Goal: Task Accomplishment & Management: Manage account settings

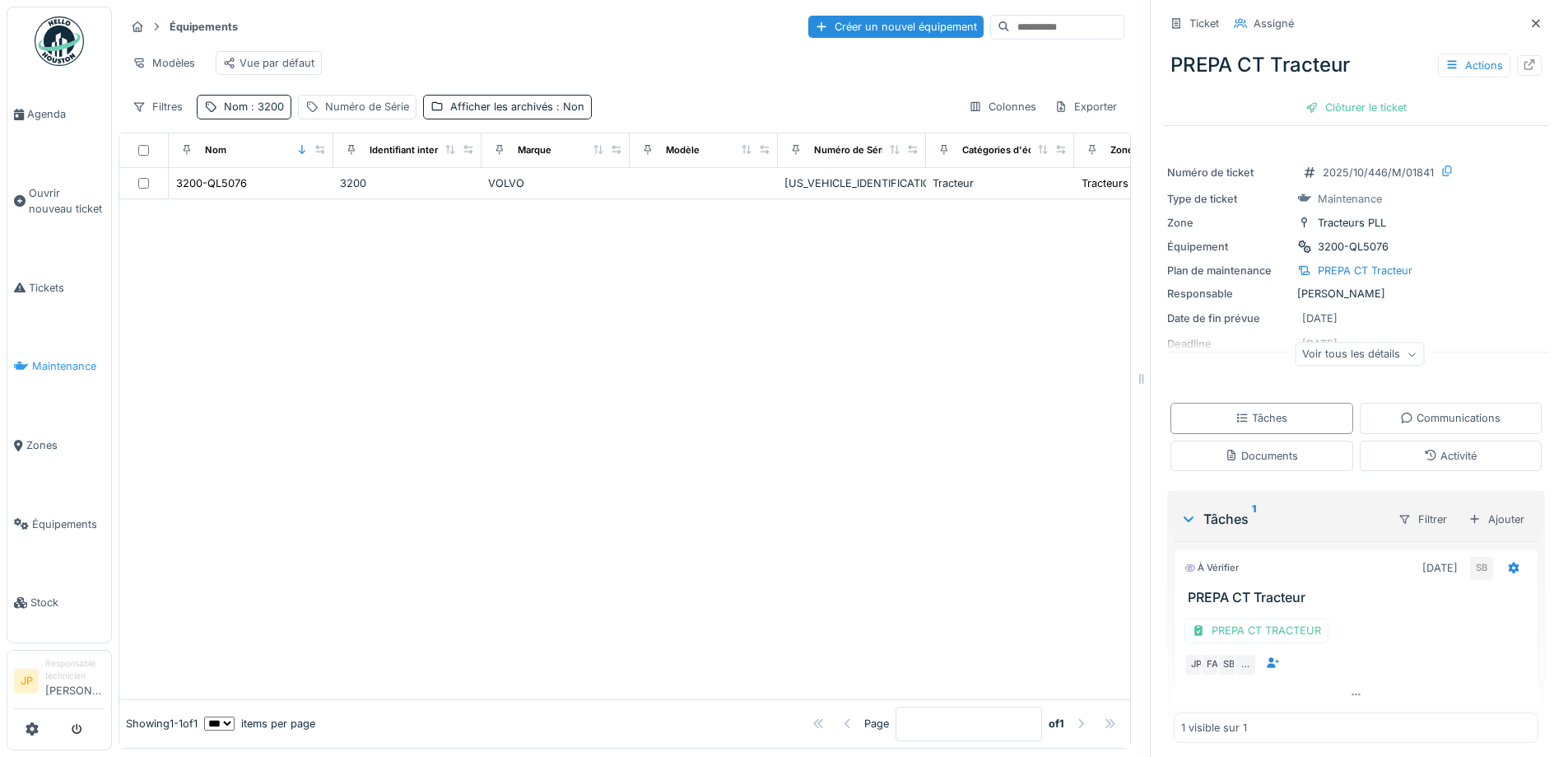
scroll to position [9, 0]
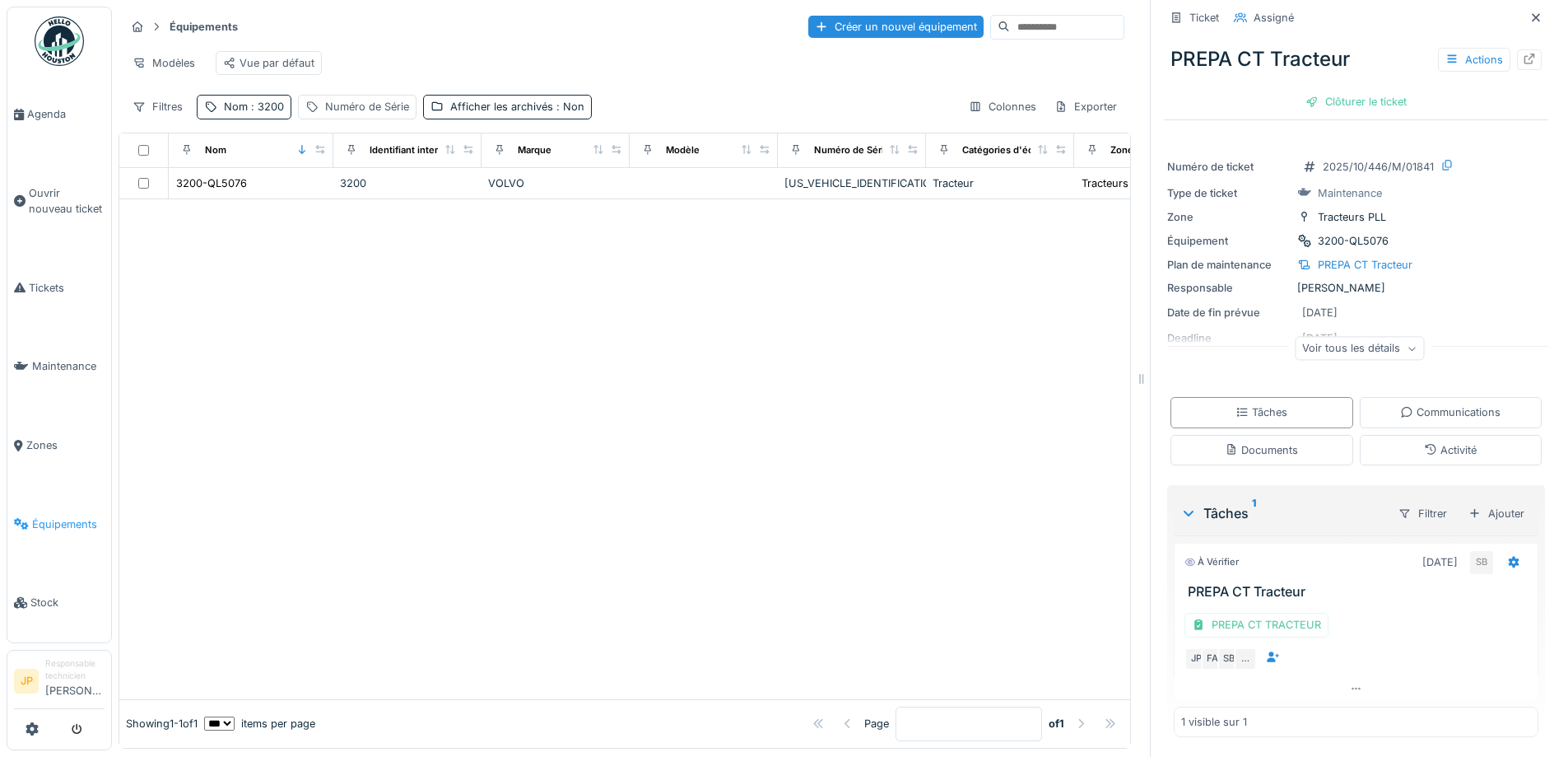
click at [67, 517] on span "Équipements" at bounding box center [68, 524] width 73 height 15
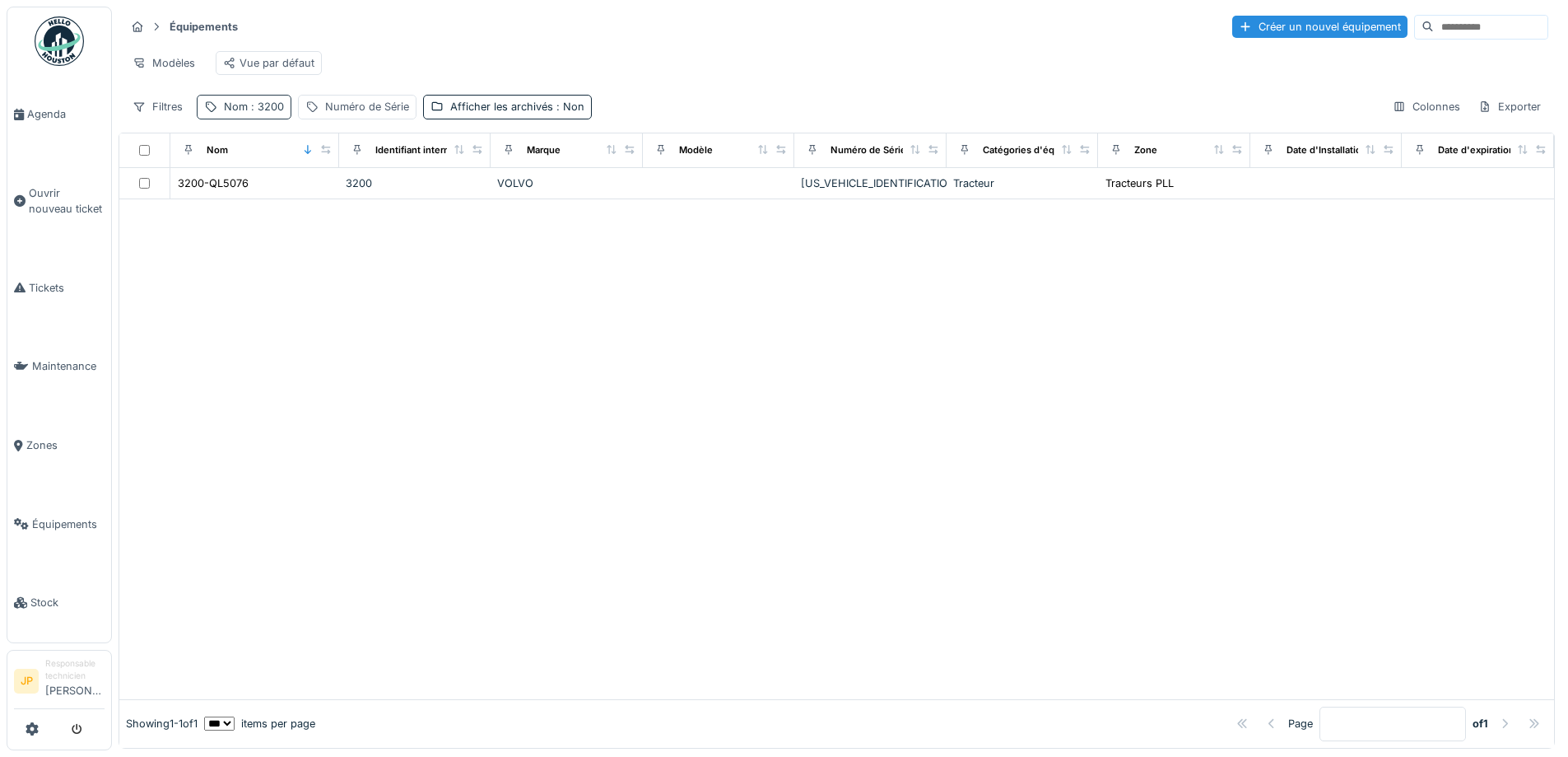
click at [259, 113] on span ": 3200" at bounding box center [265, 107] width 36 height 13
drag, startPoint x: 266, startPoint y: 194, endPoint x: 184, endPoint y: 211, distance: 83.7
click at [184, 211] on body "Agenda Ouvrir nouveau ticket Tickets Maintenance Zones Équipements Stock JP Res…" at bounding box center [784, 378] width 1568 height 757
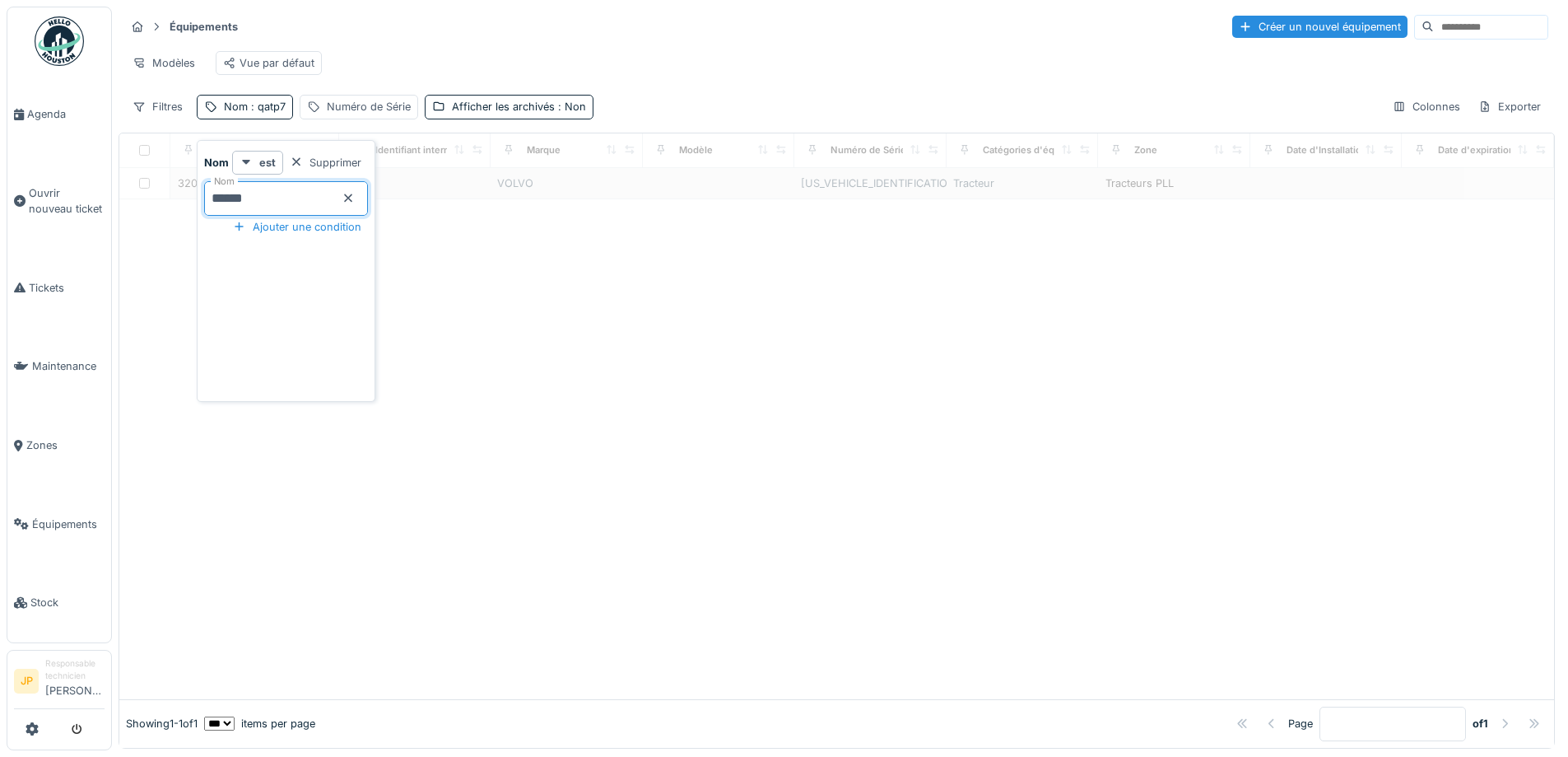
type input "*******"
click at [768, 37] on div "Équipements Créer un nouvel équipement" at bounding box center [837, 27] width 1423 height 27
click at [274, 113] on span ": qatp7" at bounding box center [266, 107] width 38 height 13
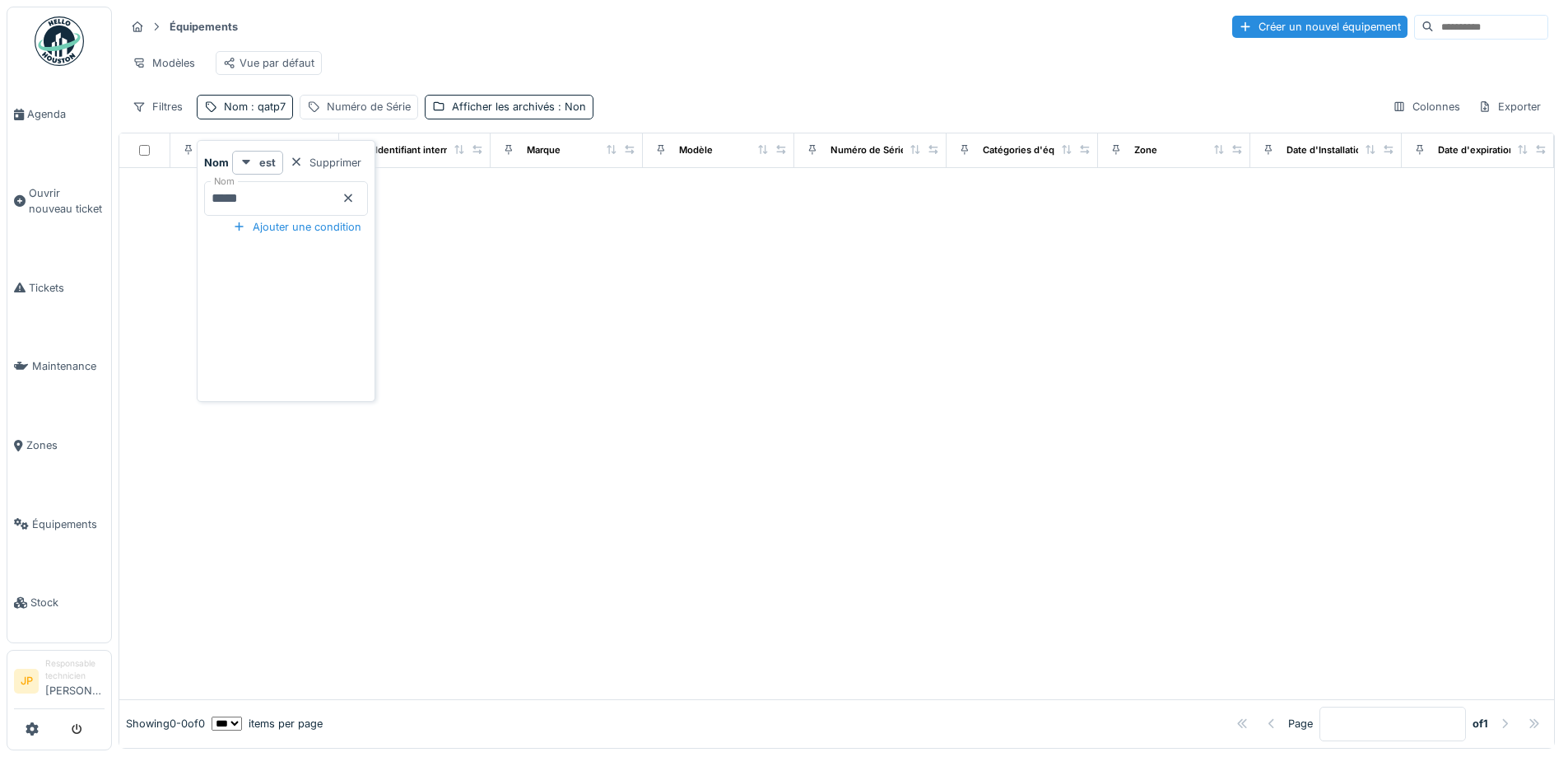
click at [285, 199] on input "*****" at bounding box center [286, 198] width 164 height 34
type input "*******"
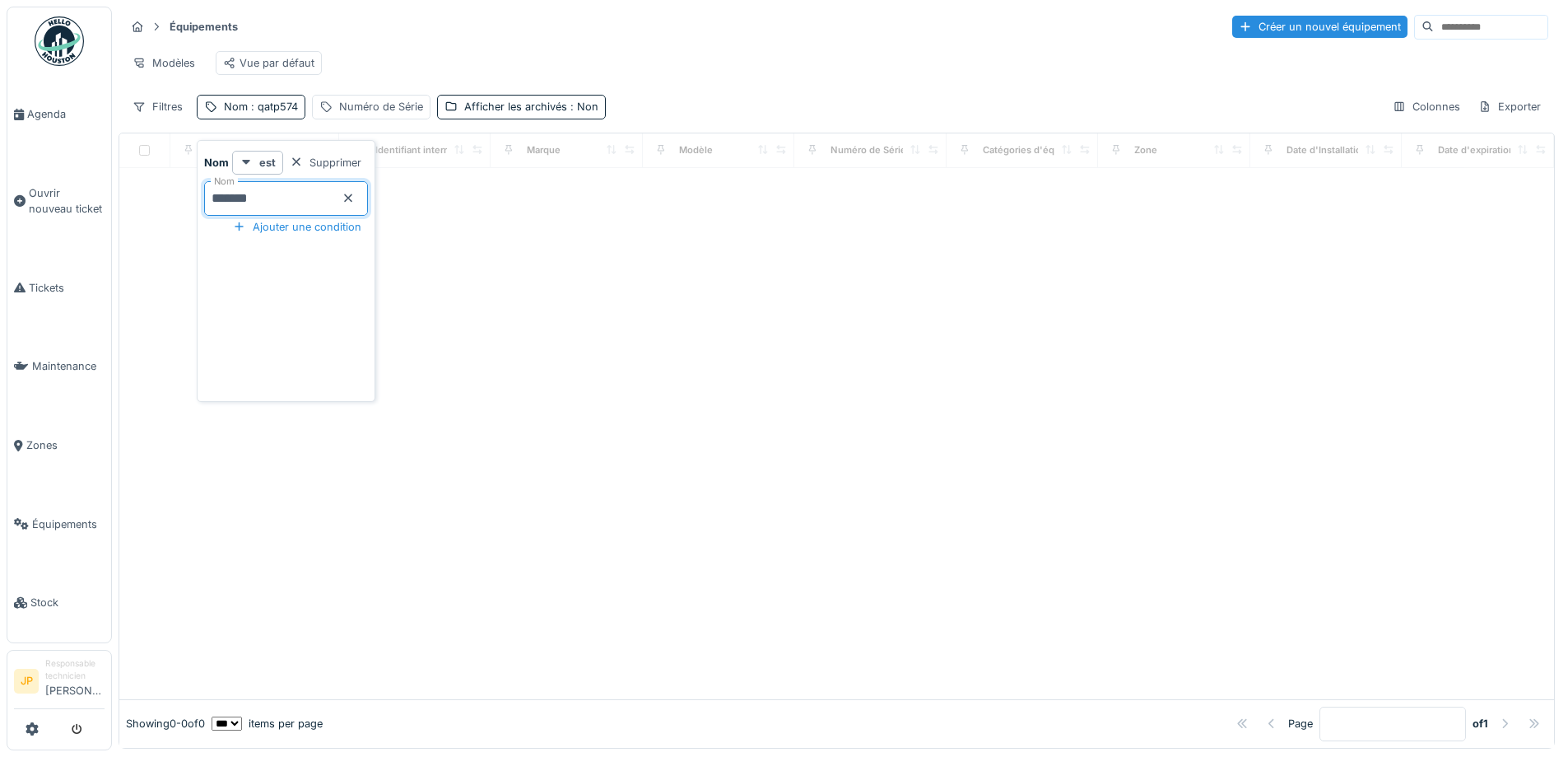
click at [723, 270] on div at bounding box center [837, 434] width 1435 height 531
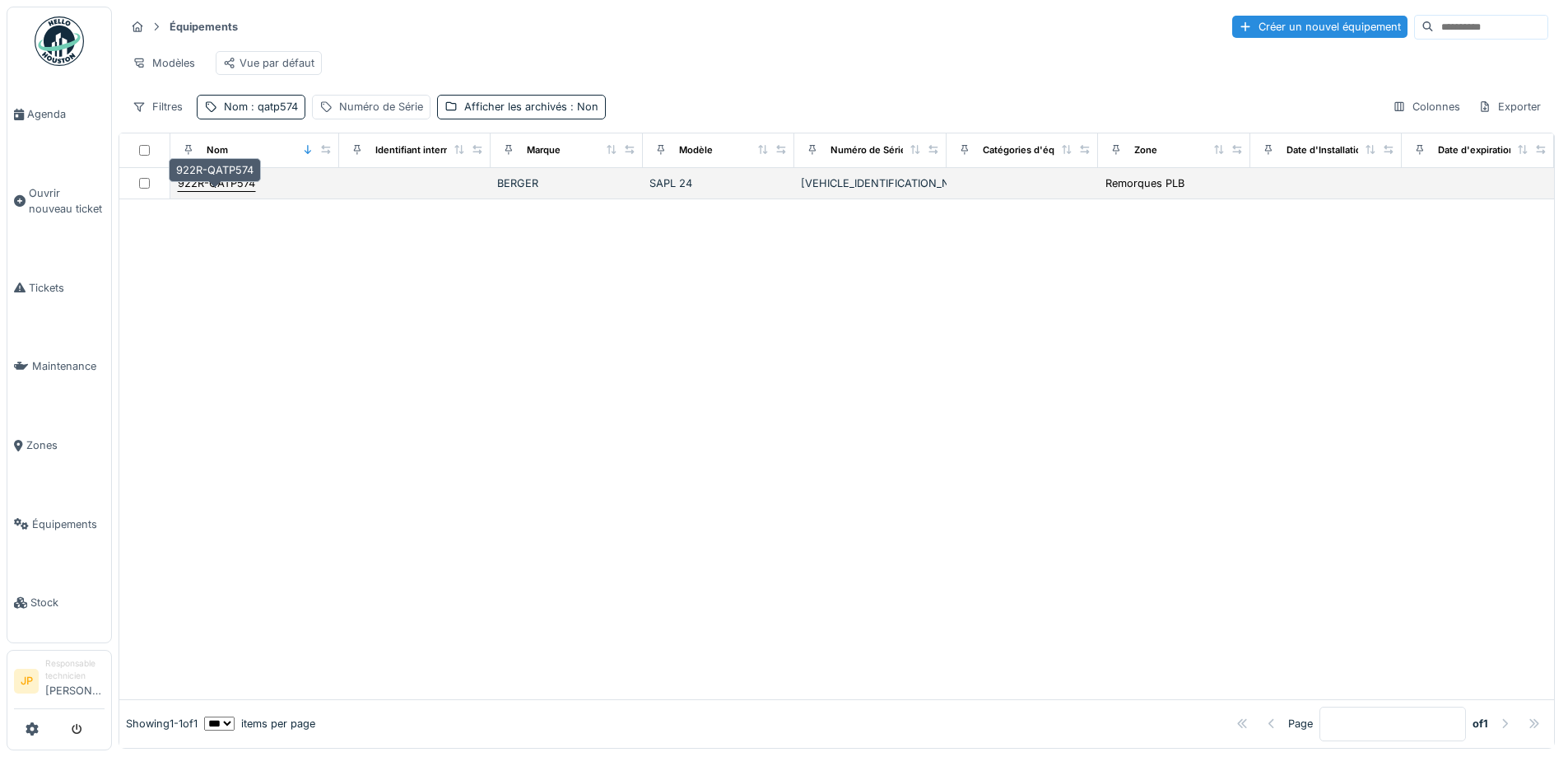
click at [248, 191] on div "922R-QATP574" at bounding box center [217, 183] width 77 height 15
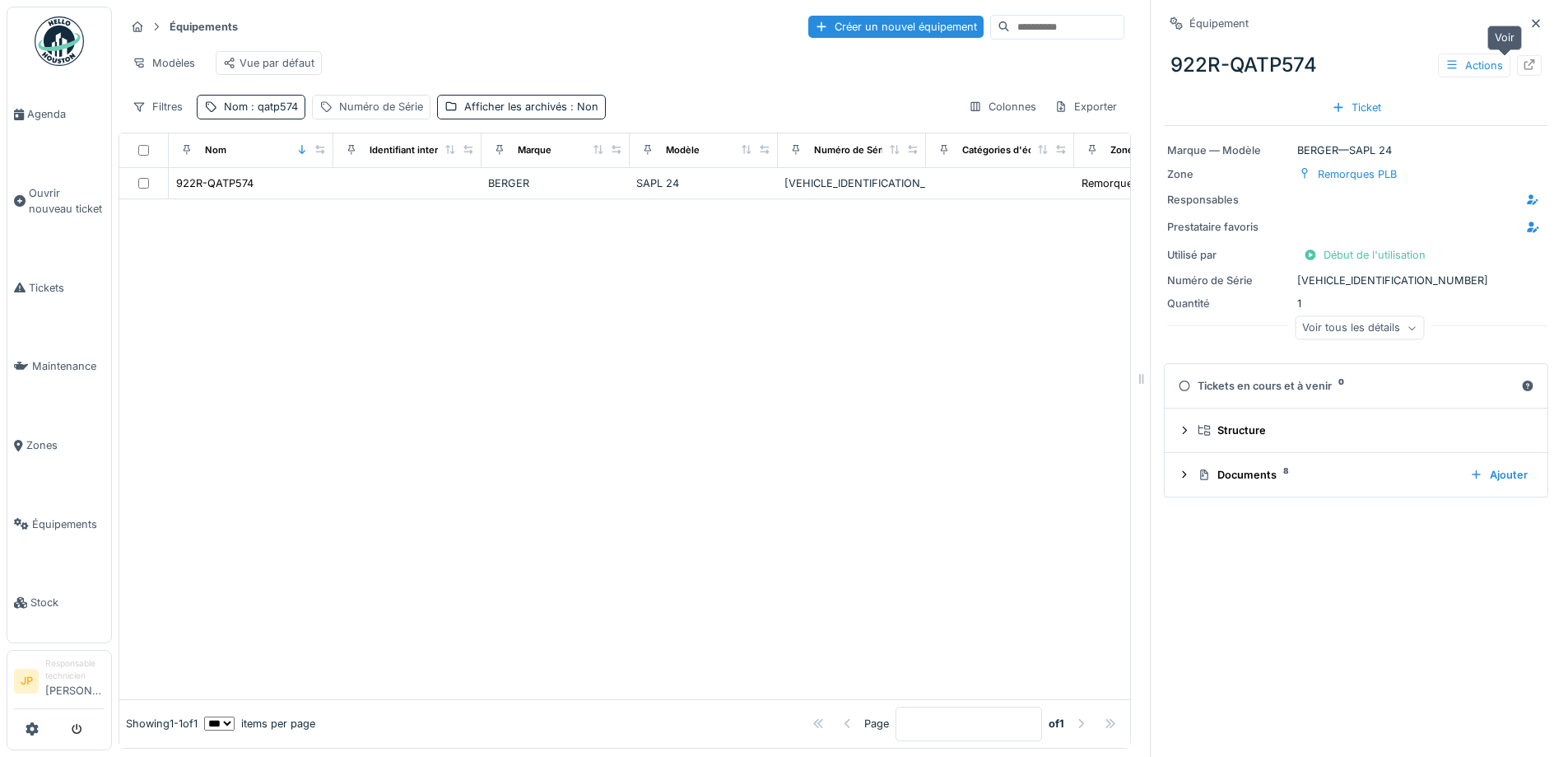
click at [1525, 60] on icon at bounding box center [1530, 65] width 11 height 11
click at [44, 303] on link "Tickets" at bounding box center [58, 288] width 103 height 79
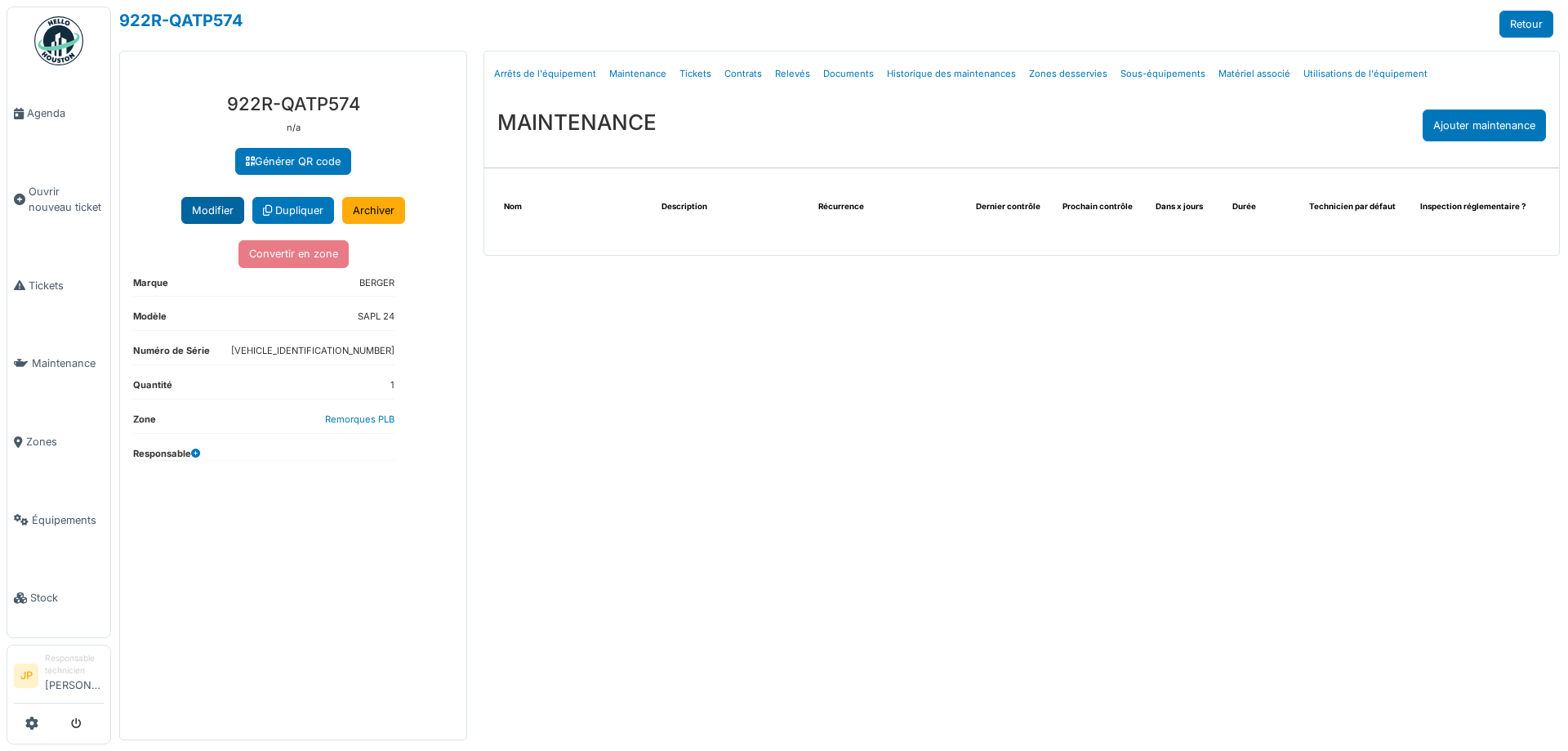
click at [216, 207] on button "Modifier" at bounding box center [212, 211] width 62 height 27
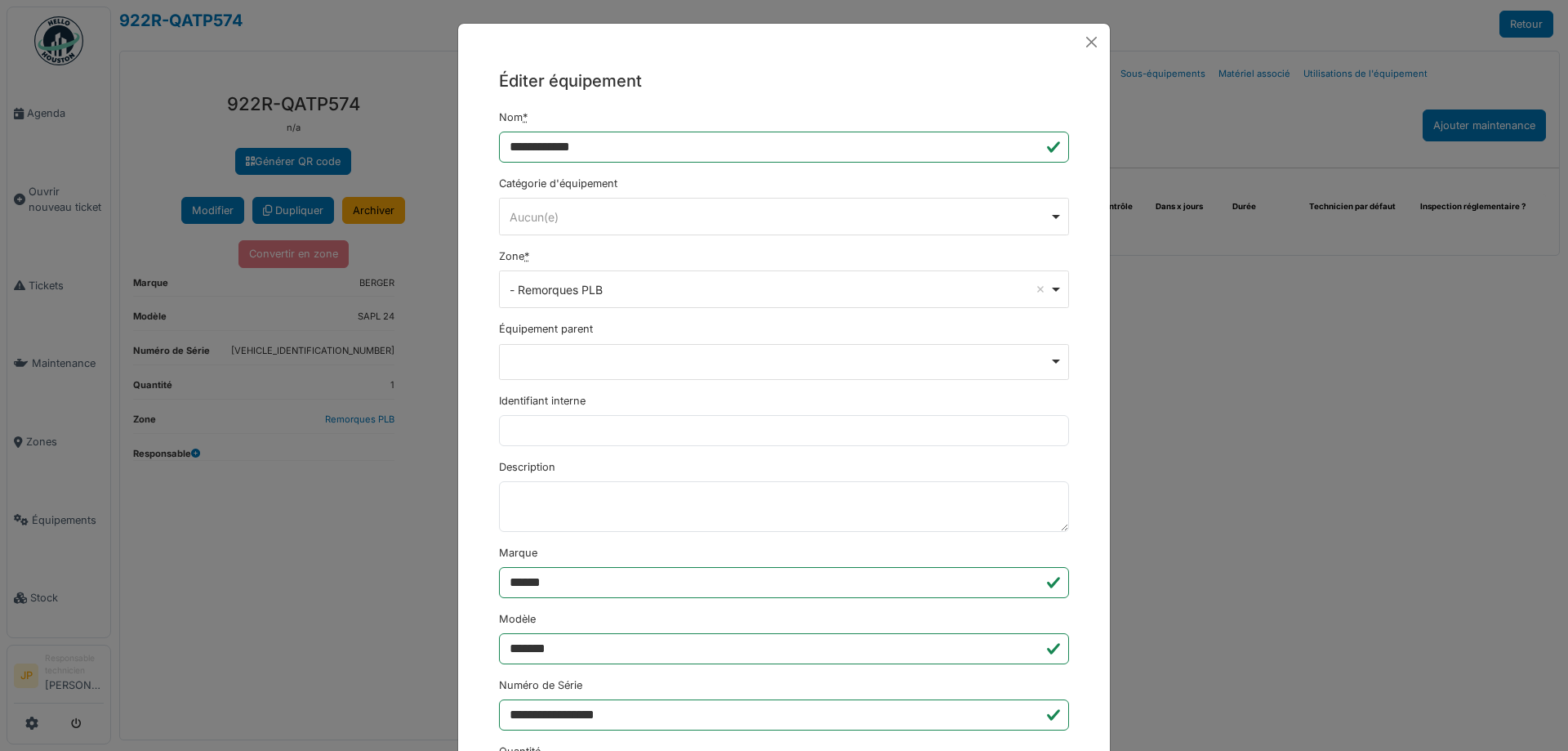
click at [593, 215] on div "Aucun(e) Remove item" at bounding box center [779, 216] width 540 height 17
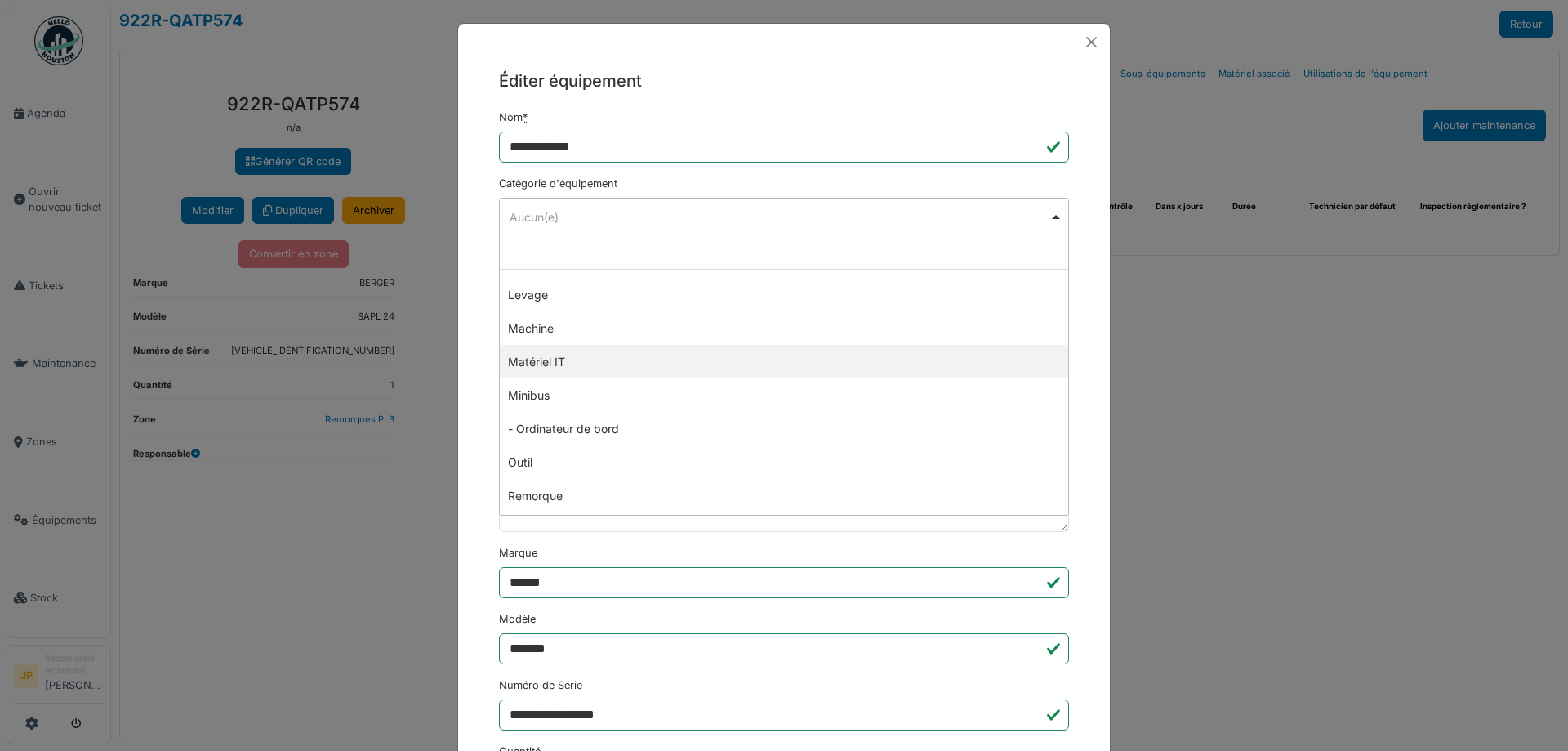
scroll to position [409, 0]
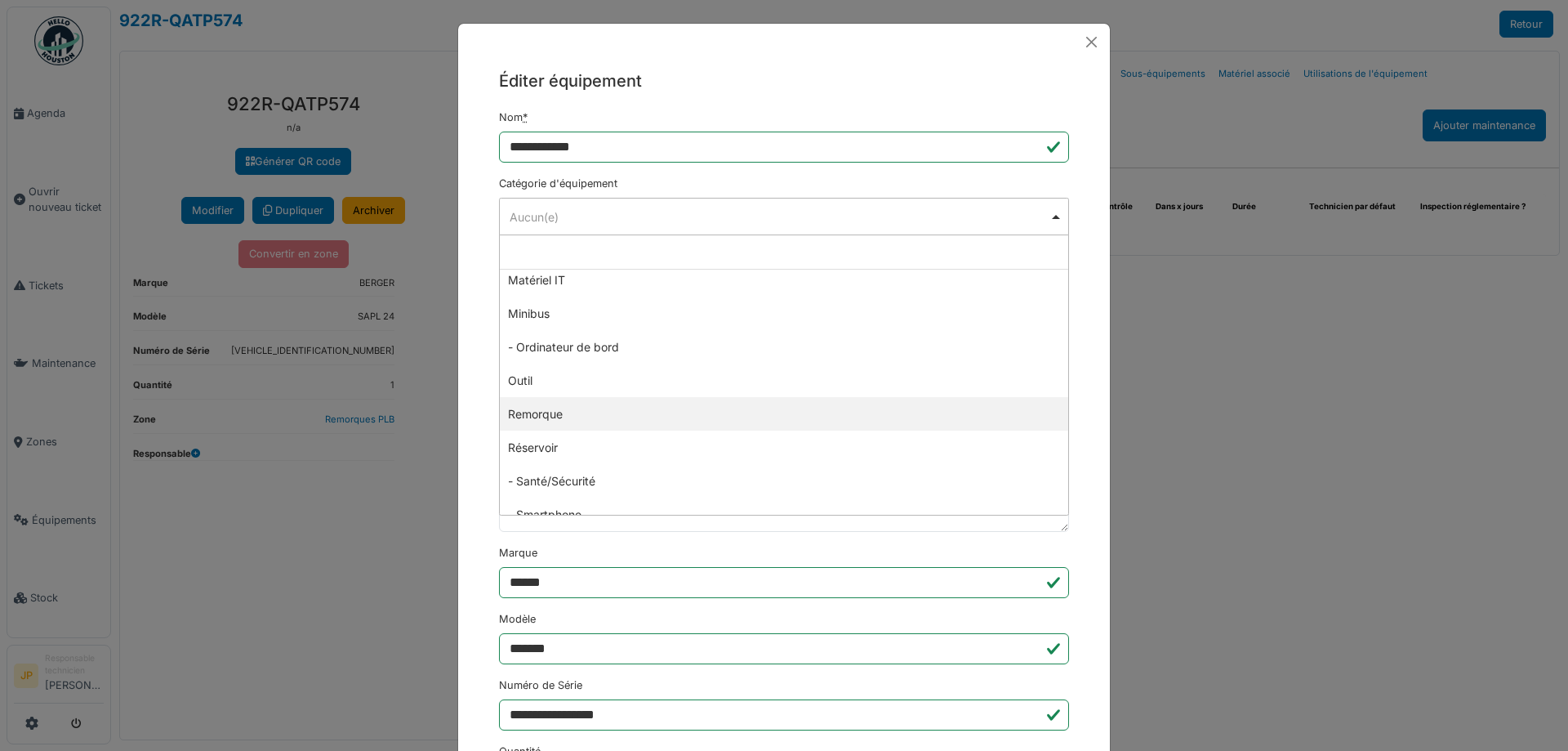
select select "****"
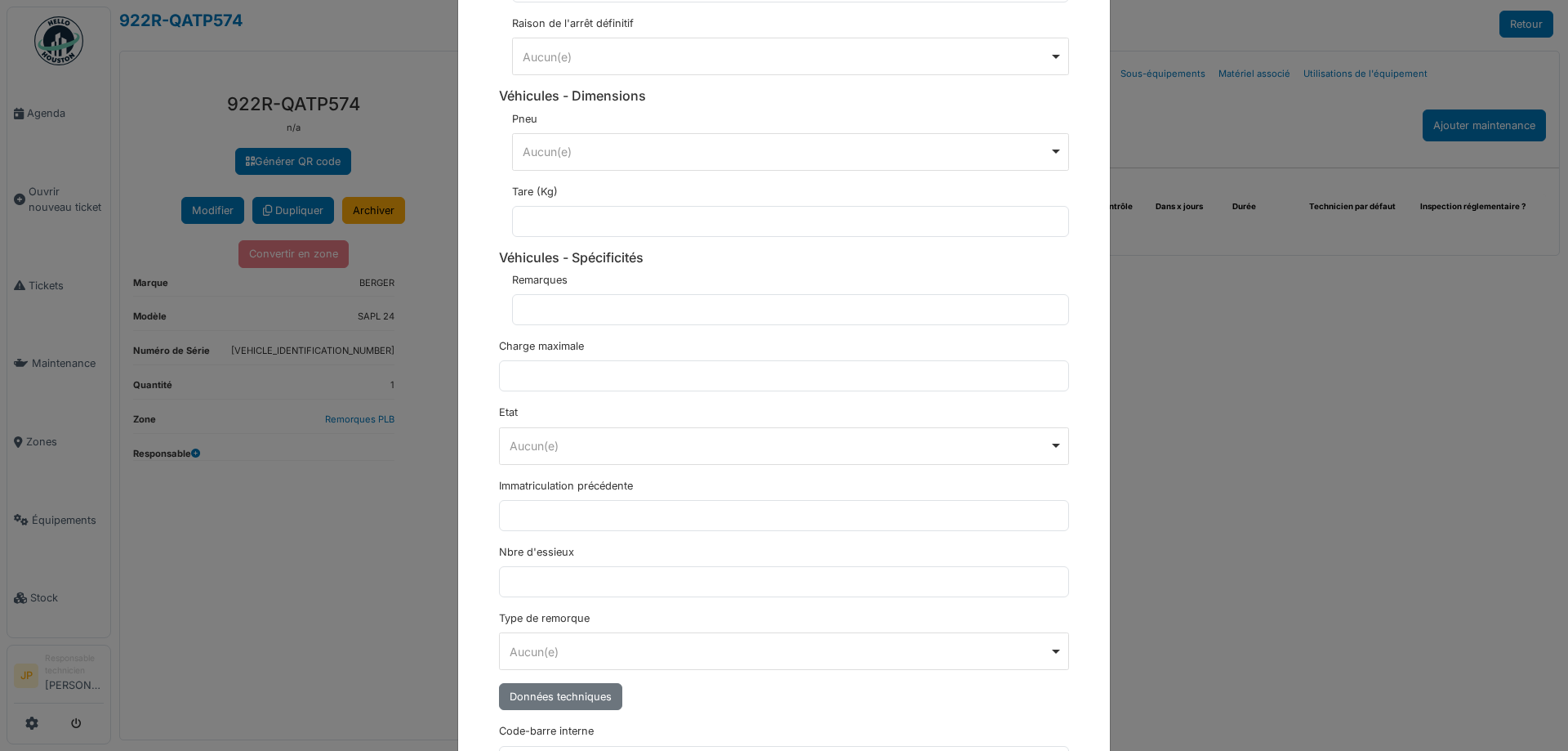
scroll to position [1414, 0]
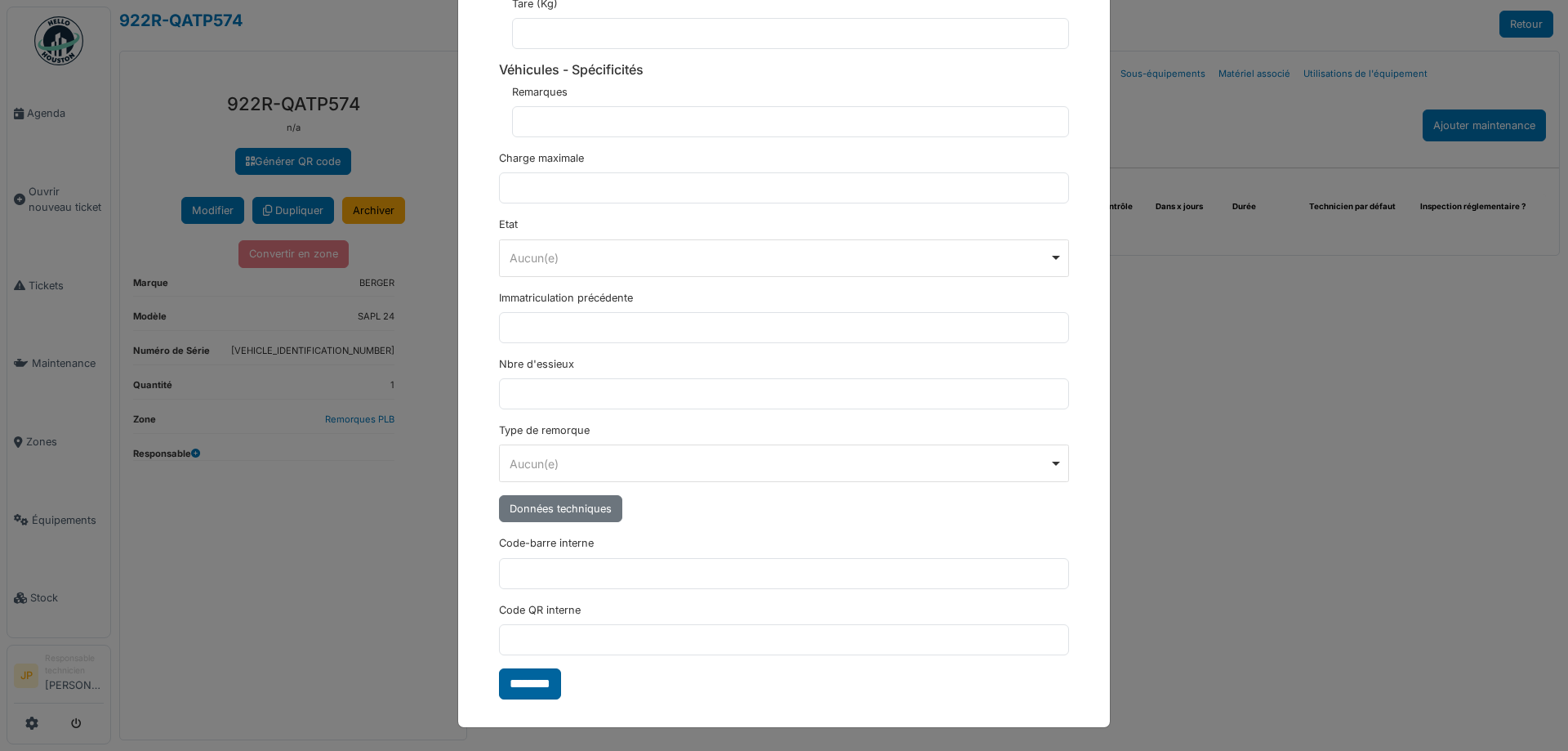
click at [529, 682] on input "********" at bounding box center [530, 683] width 62 height 31
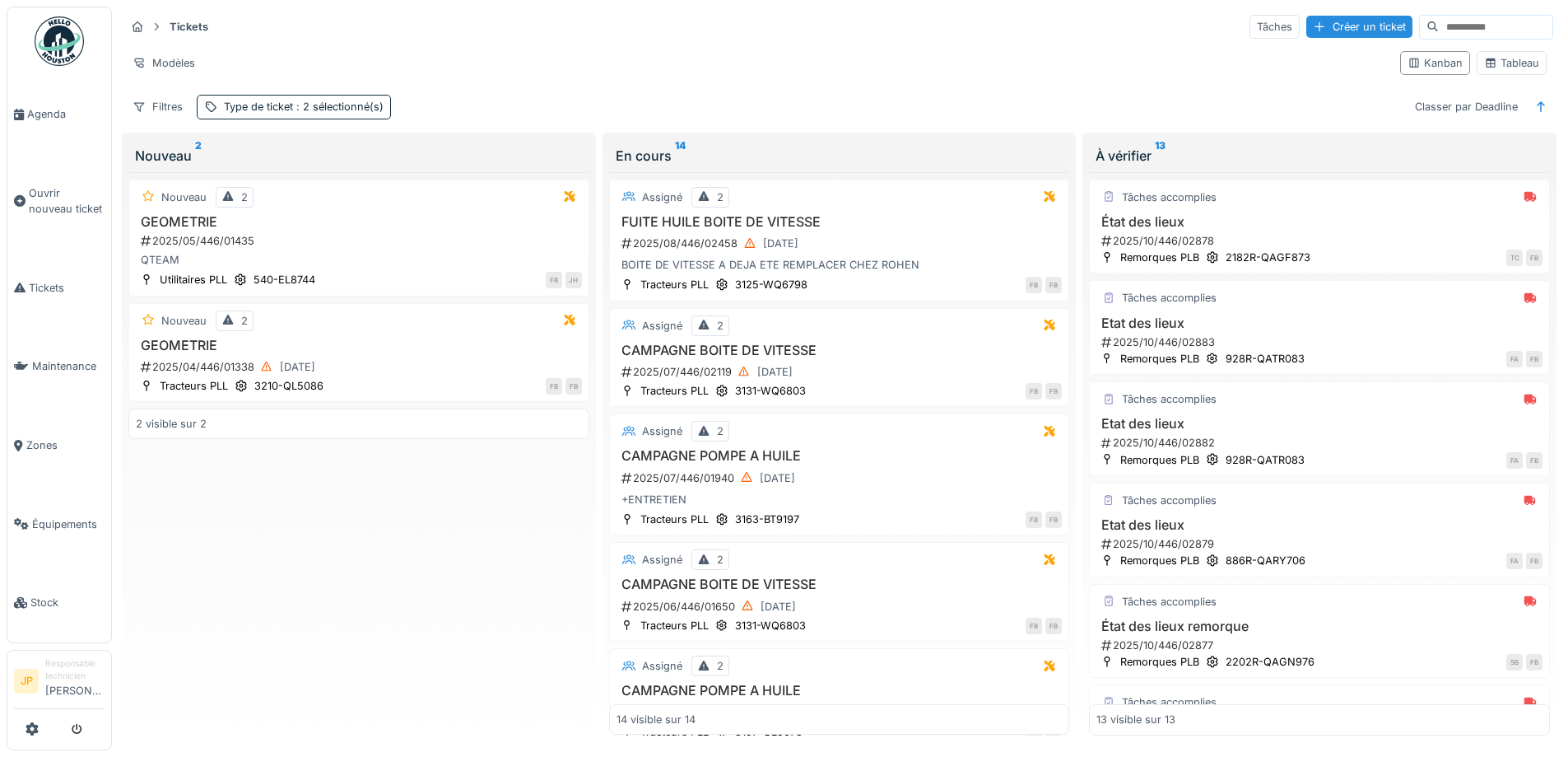
click at [1312, 14] on div "Tâches Créer un ticket" at bounding box center [1402, 26] width 304 height 24
click at [1306, 29] on div "Créer un ticket" at bounding box center [1359, 26] width 106 height 23
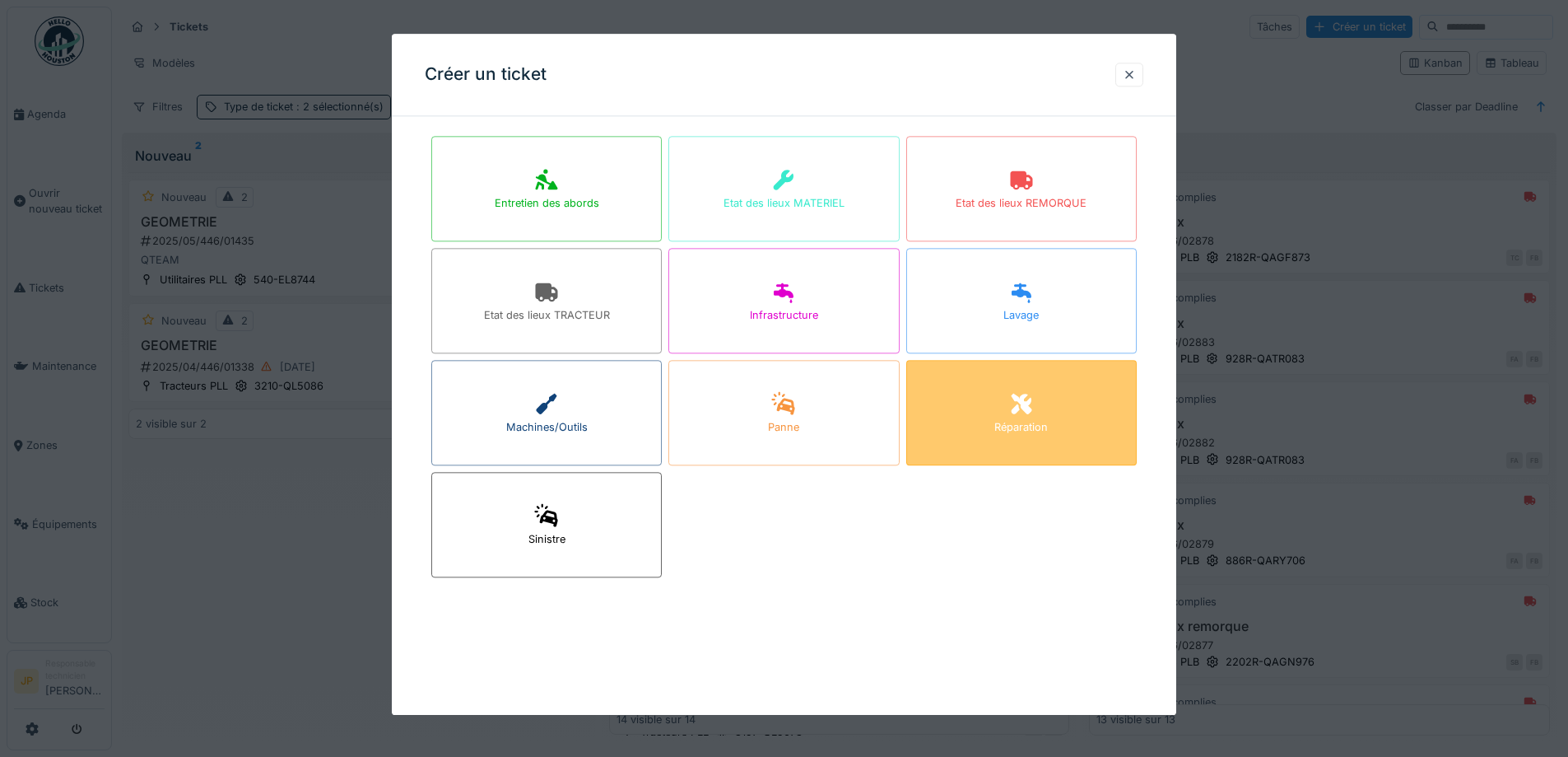
click at [998, 426] on div "Réparation" at bounding box center [1021, 412] width 230 height 105
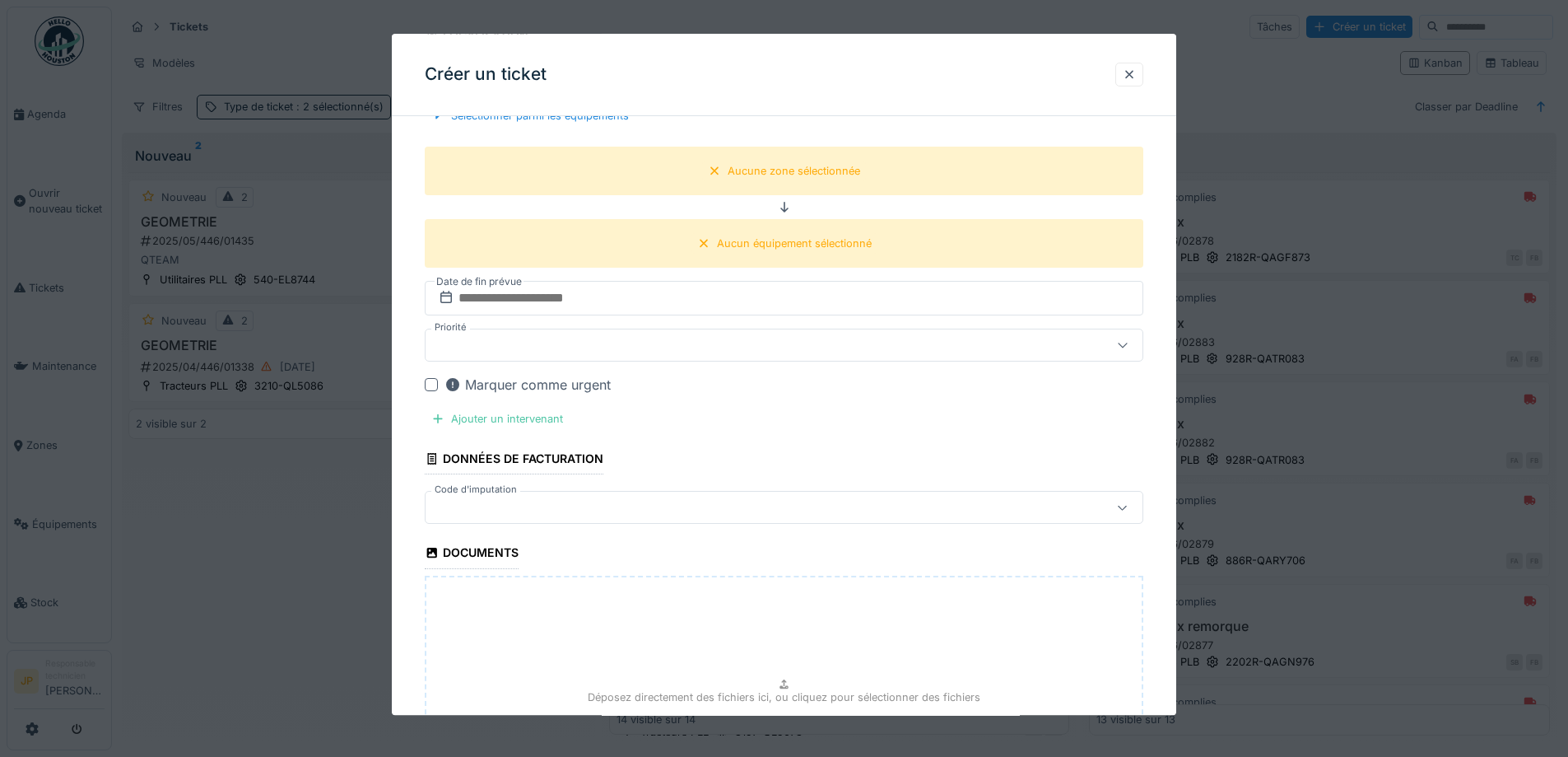
scroll to position [165, 0]
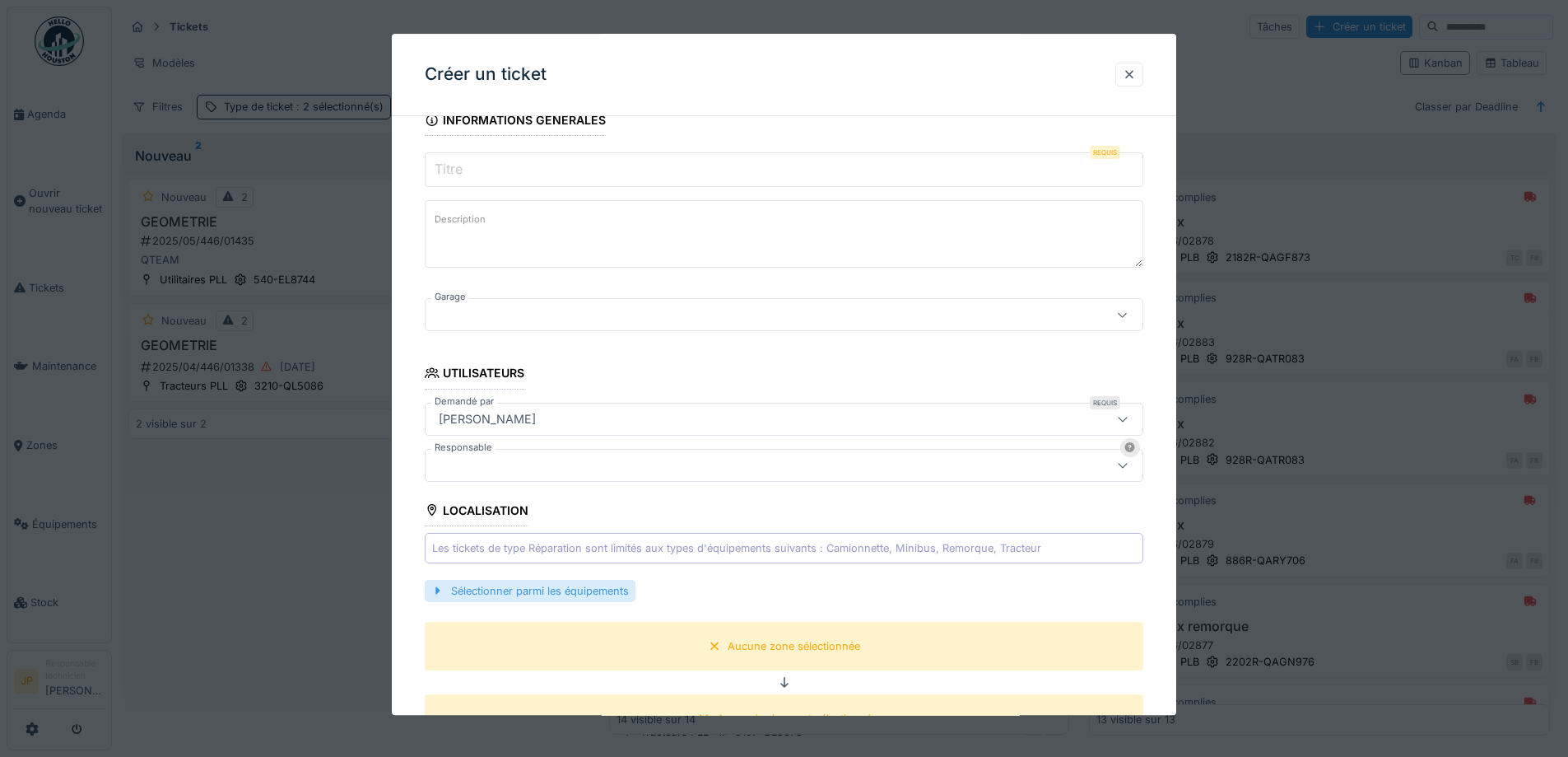
click at [516, 592] on div "Sélectionner parmi les équipements" at bounding box center [530, 590] width 211 height 23
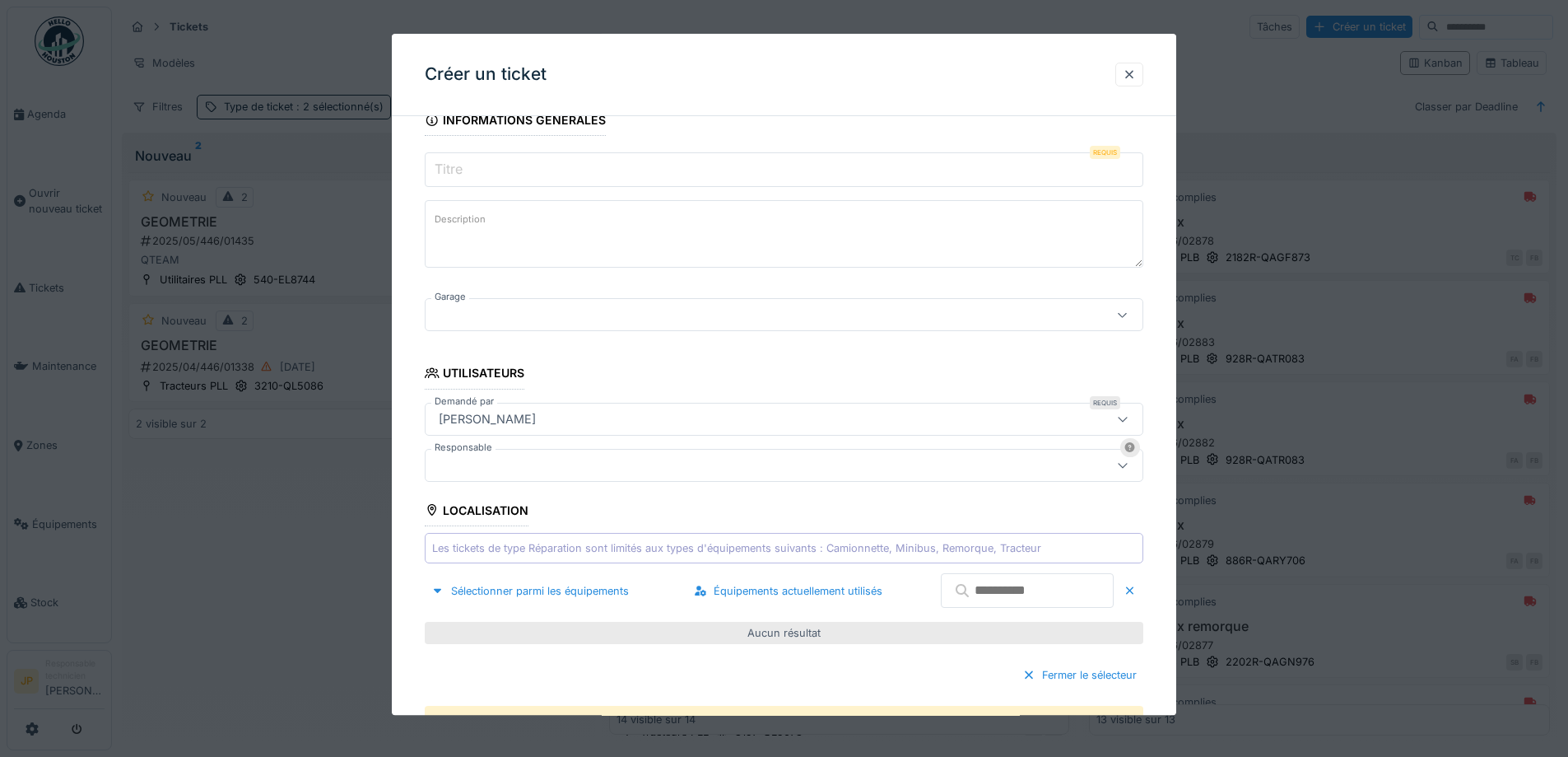
click at [1071, 603] on input "text" at bounding box center [1027, 591] width 173 height 34
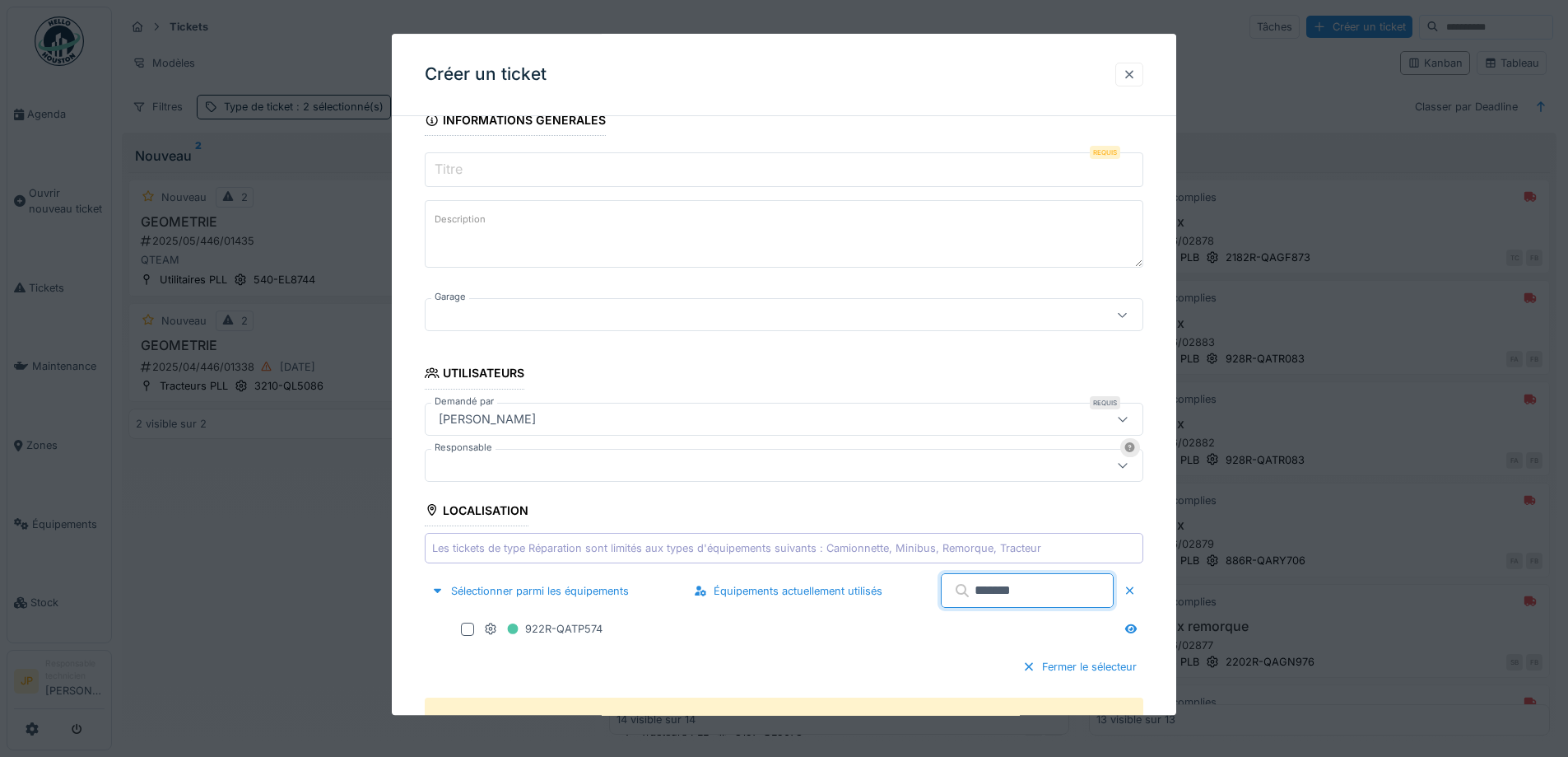
type input "*******"
click at [1131, 72] on div at bounding box center [1129, 74] width 13 height 15
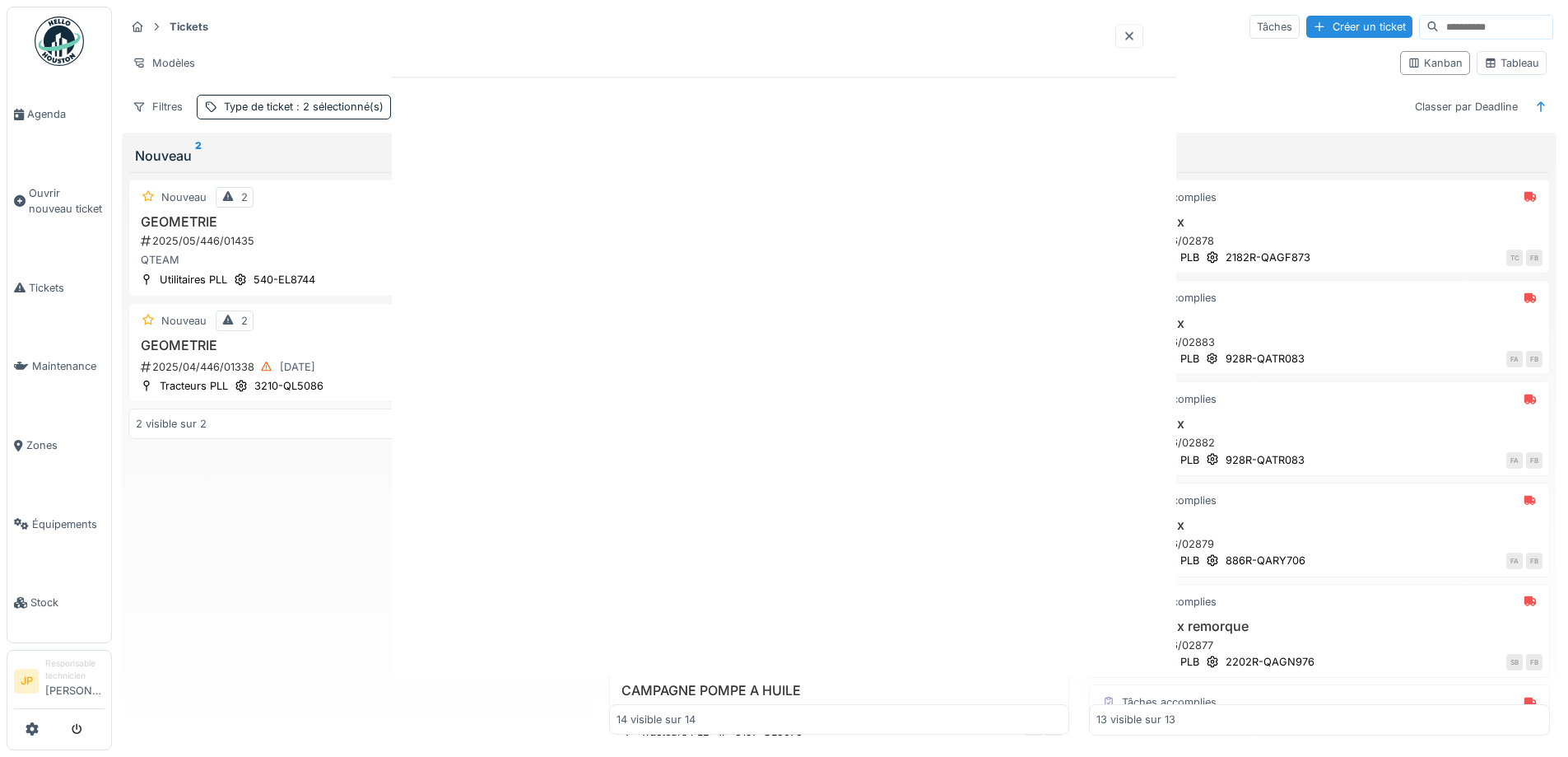
scroll to position [0, 0]
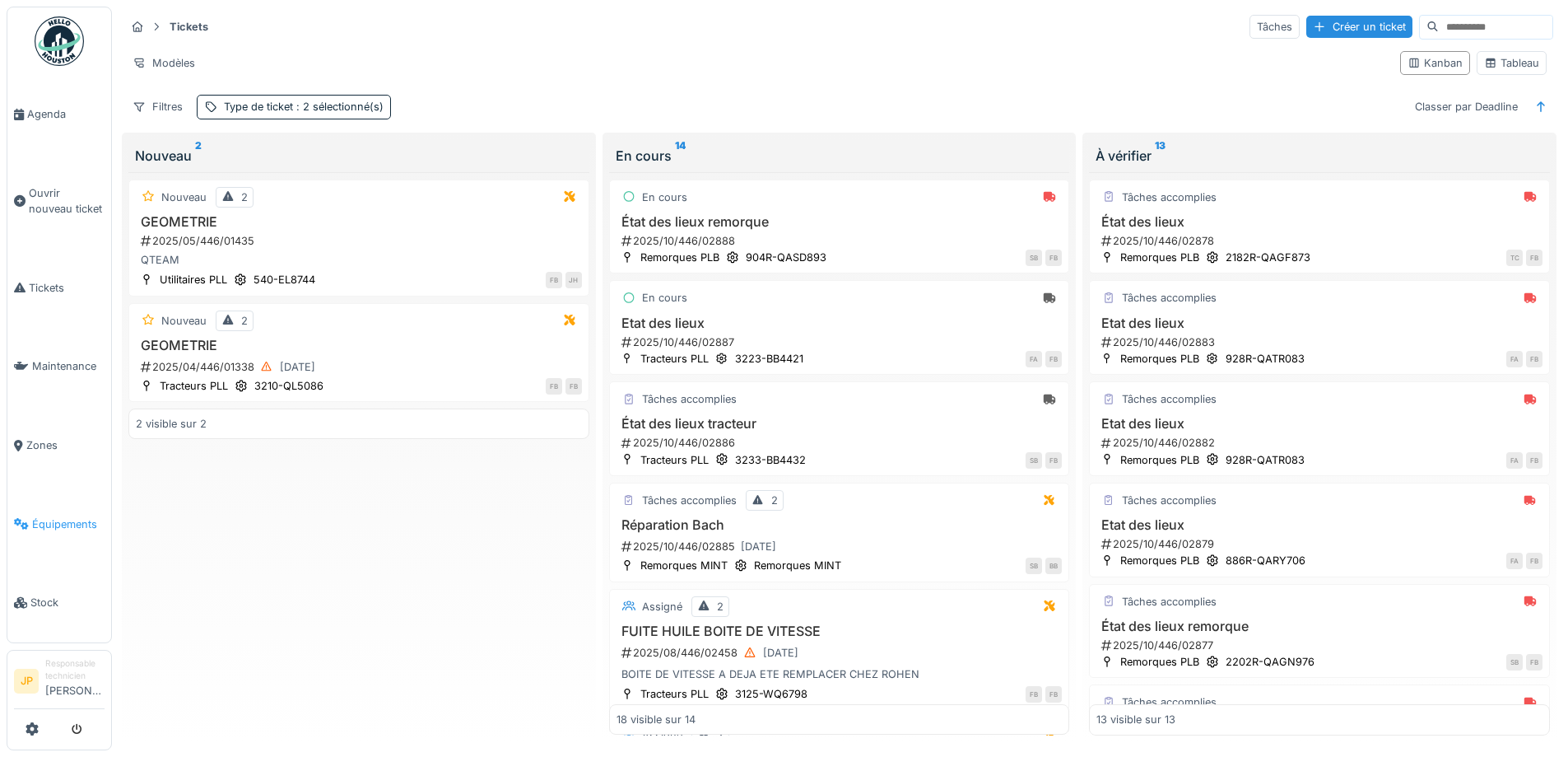
click at [59, 517] on span "Équipements" at bounding box center [68, 524] width 73 height 15
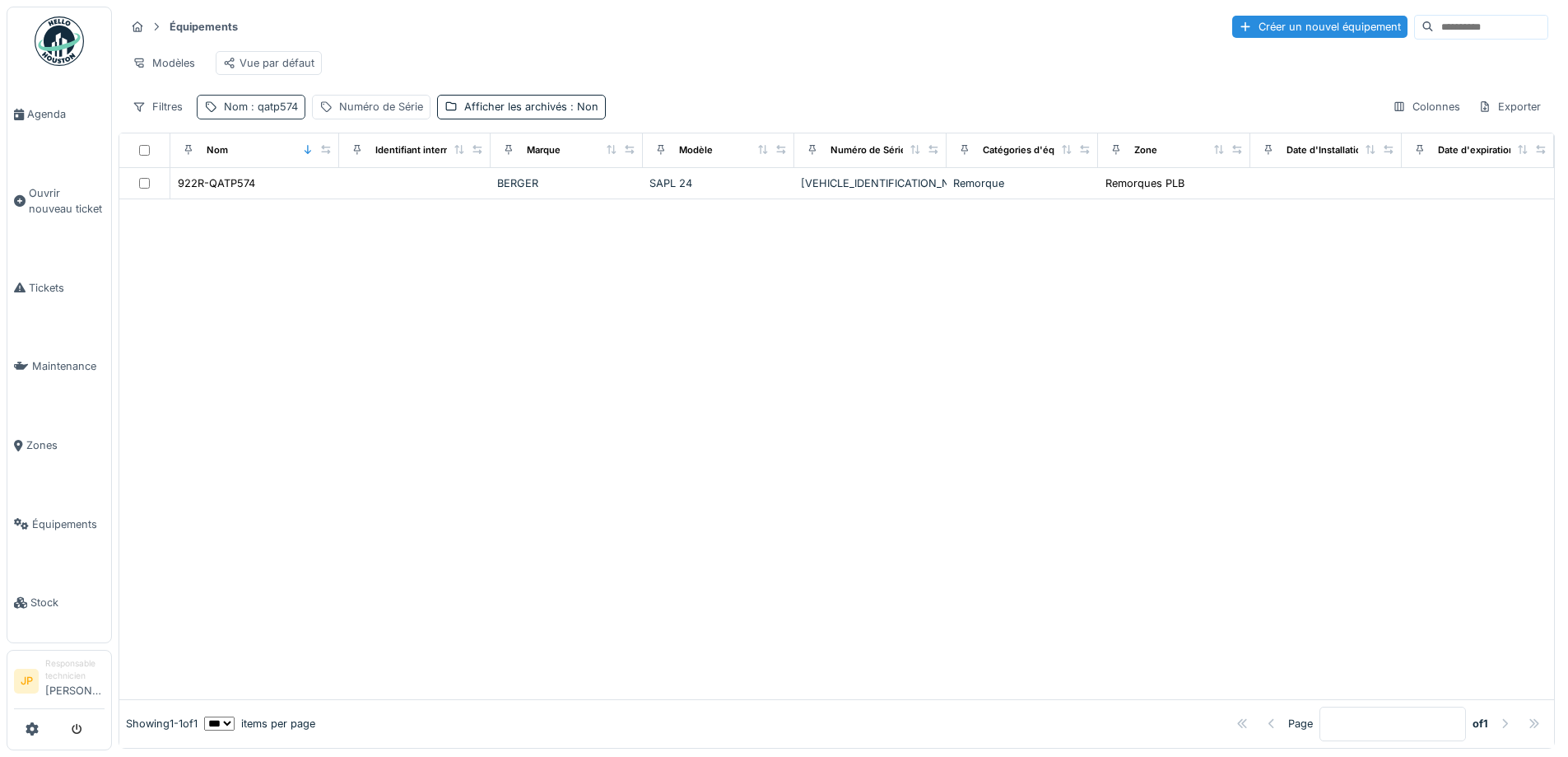
click at [229, 114] on div "Nom : qatp574" at bounding box center [261, 106] width 74 height 15
drag, startPoint x: 270, startPoint y: 207, endPoint x: 197, endPoint y: 221, distance: 74.3
click at [197, 221] on div "Nom est Supprimer Nom ******* Ajouter une condition" at bounding box center [286, 271] width 179 height 262
type input "****"
click at [821, 433] on div at bounding box center [837, 448] width 1435 height 500
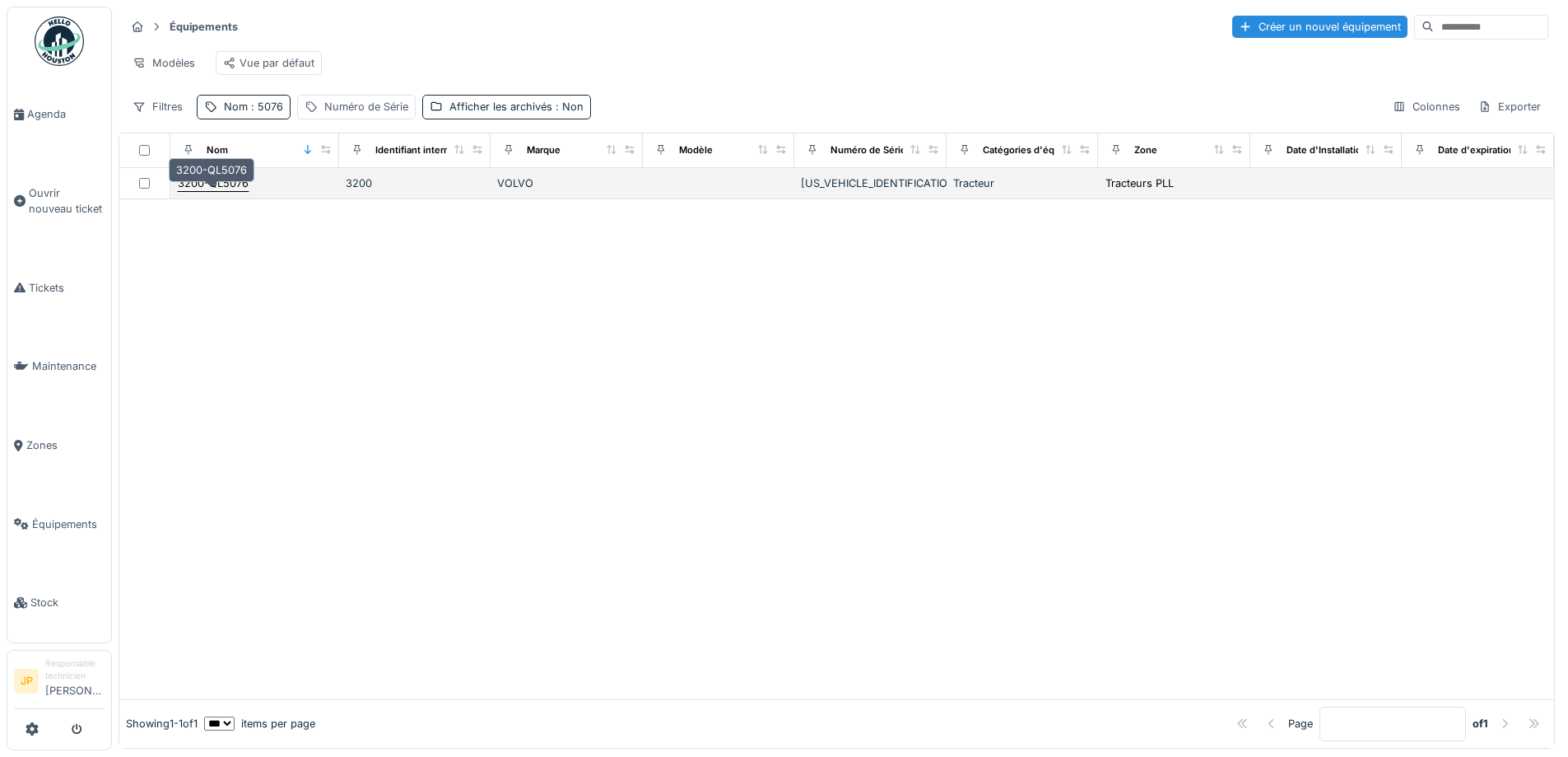
click at [220, 191] on div "3200-QL5076" at bounding box center [213, 183] width 71 height 15
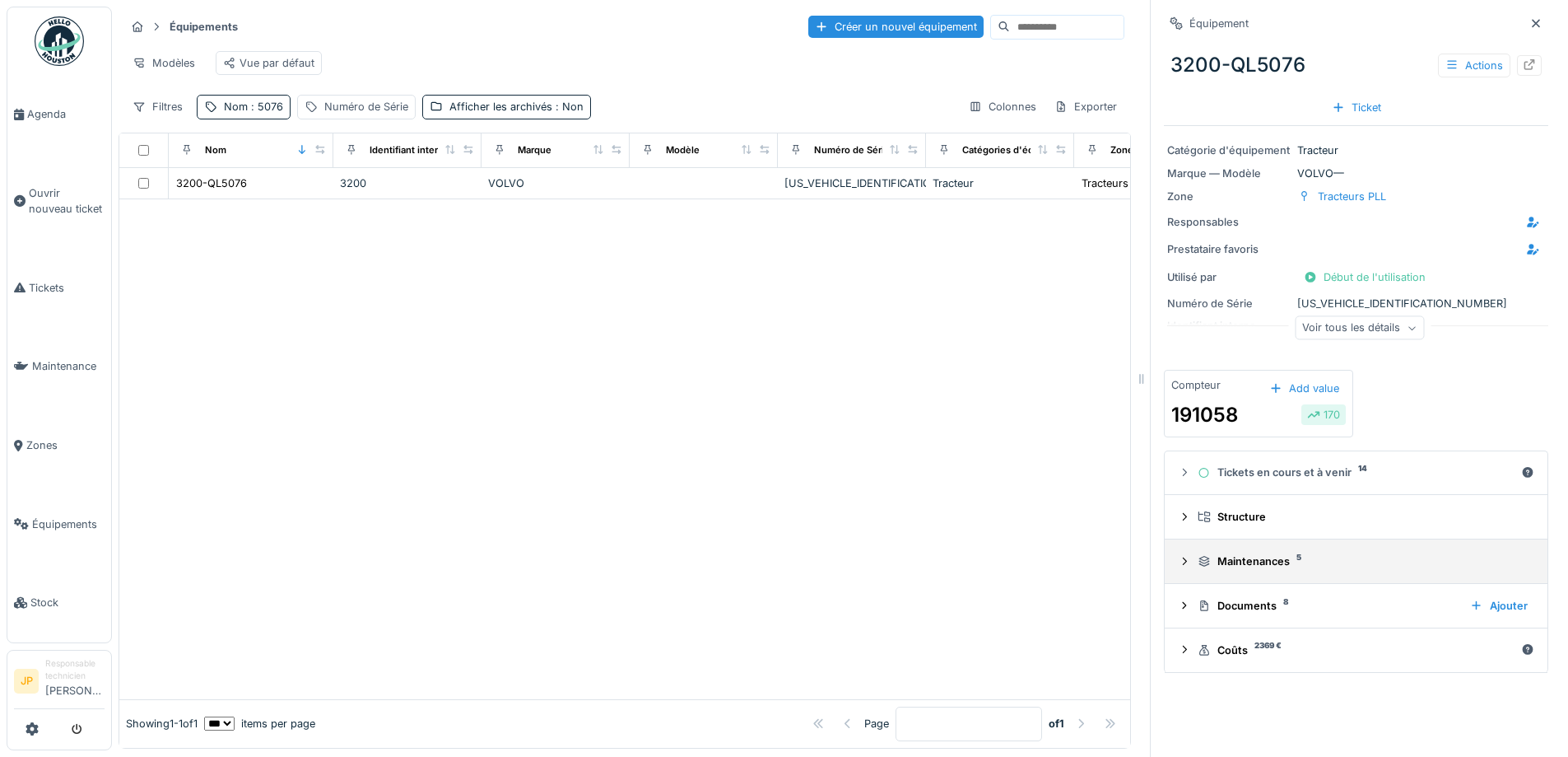
click at [1227, 557] on div "Maintenances 5" at bounding box center [1362, 561] width 330 height 15
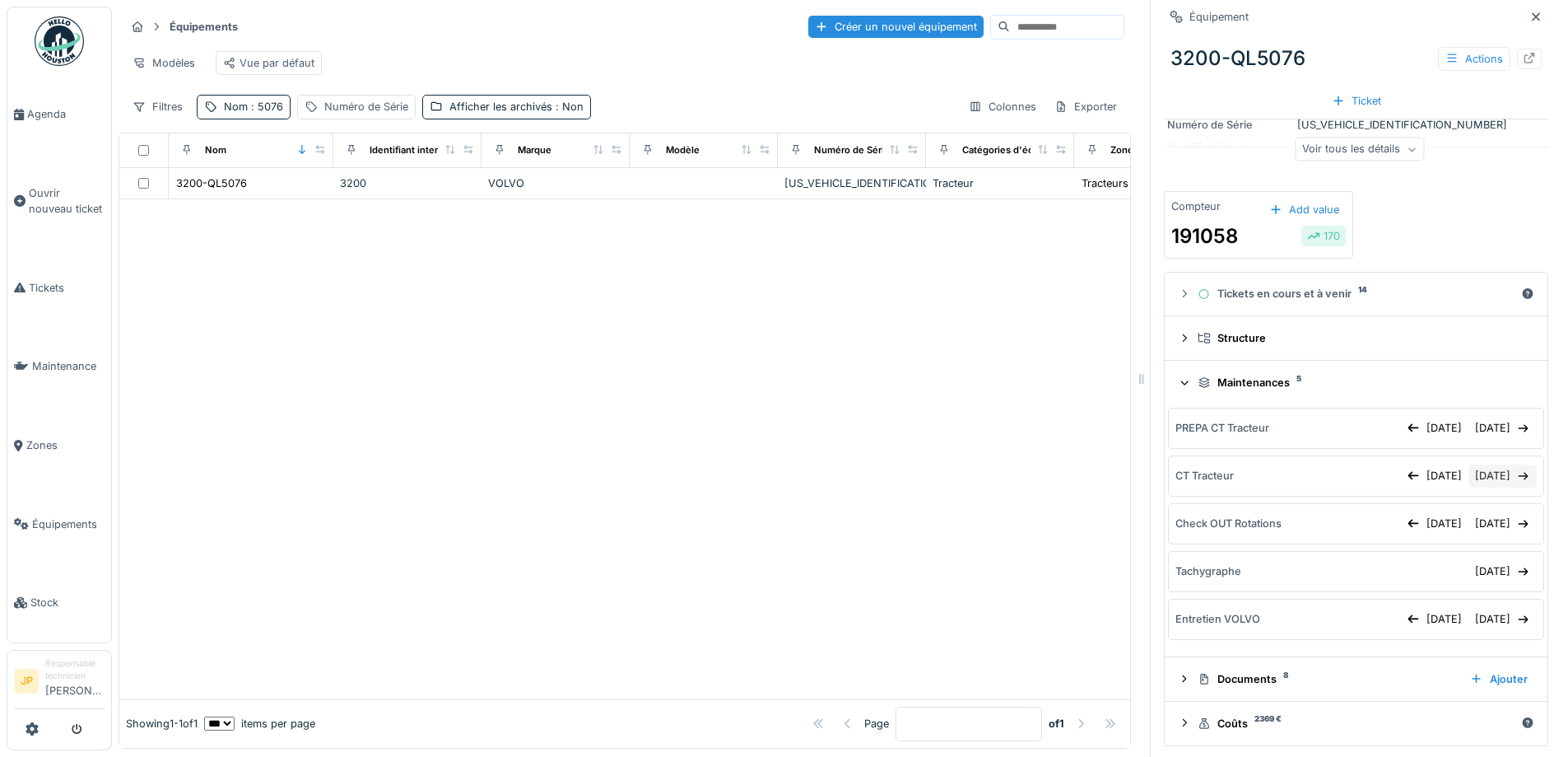
scroll to position [183, 0]
click at [1468, 430] on div "[DATE]" at bounding box center [1502, 425] width 68 height 23
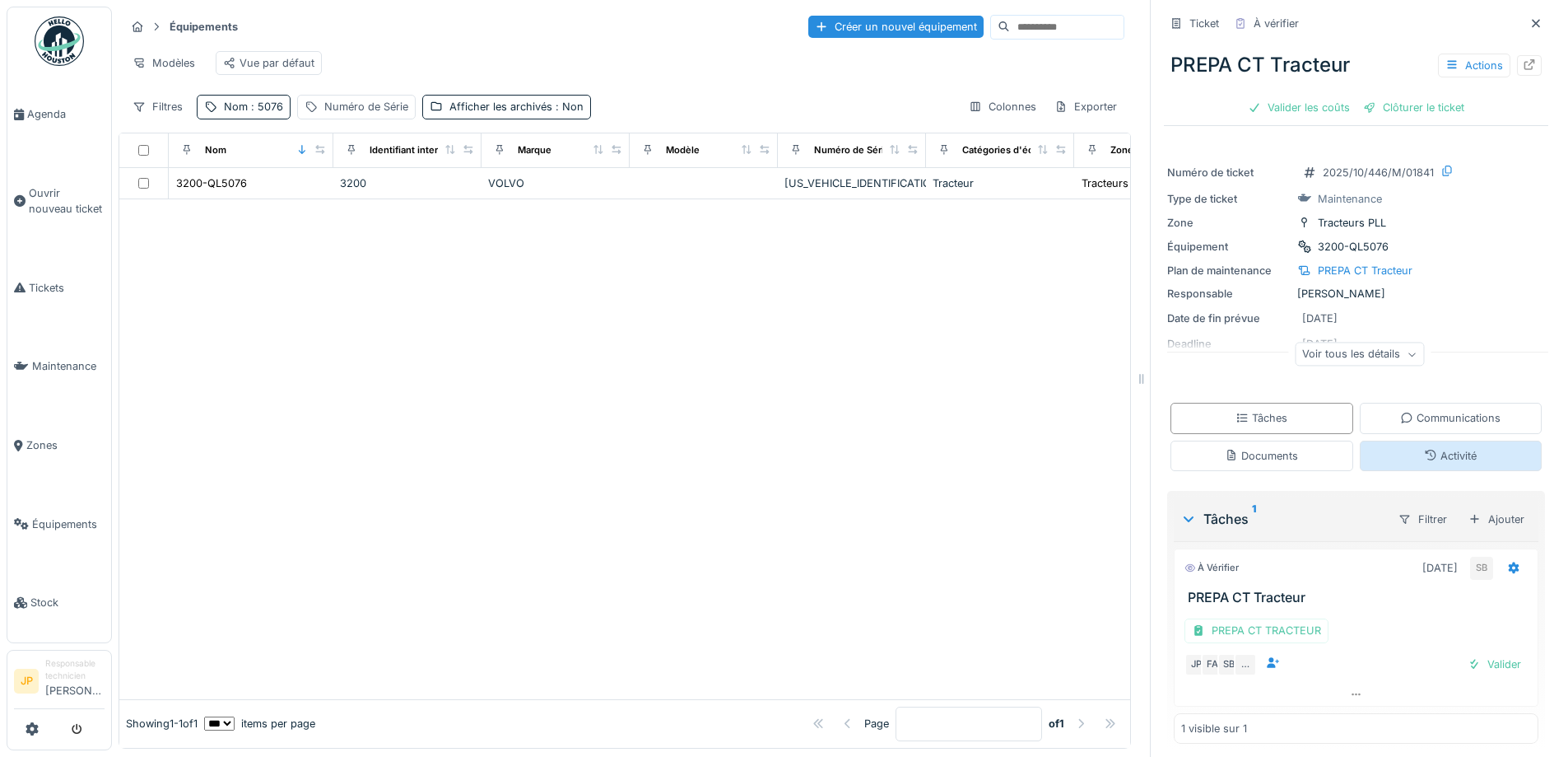
click at [1419, 469] on div "Activité" at bounding box center [1451, 456] width 183 height 31
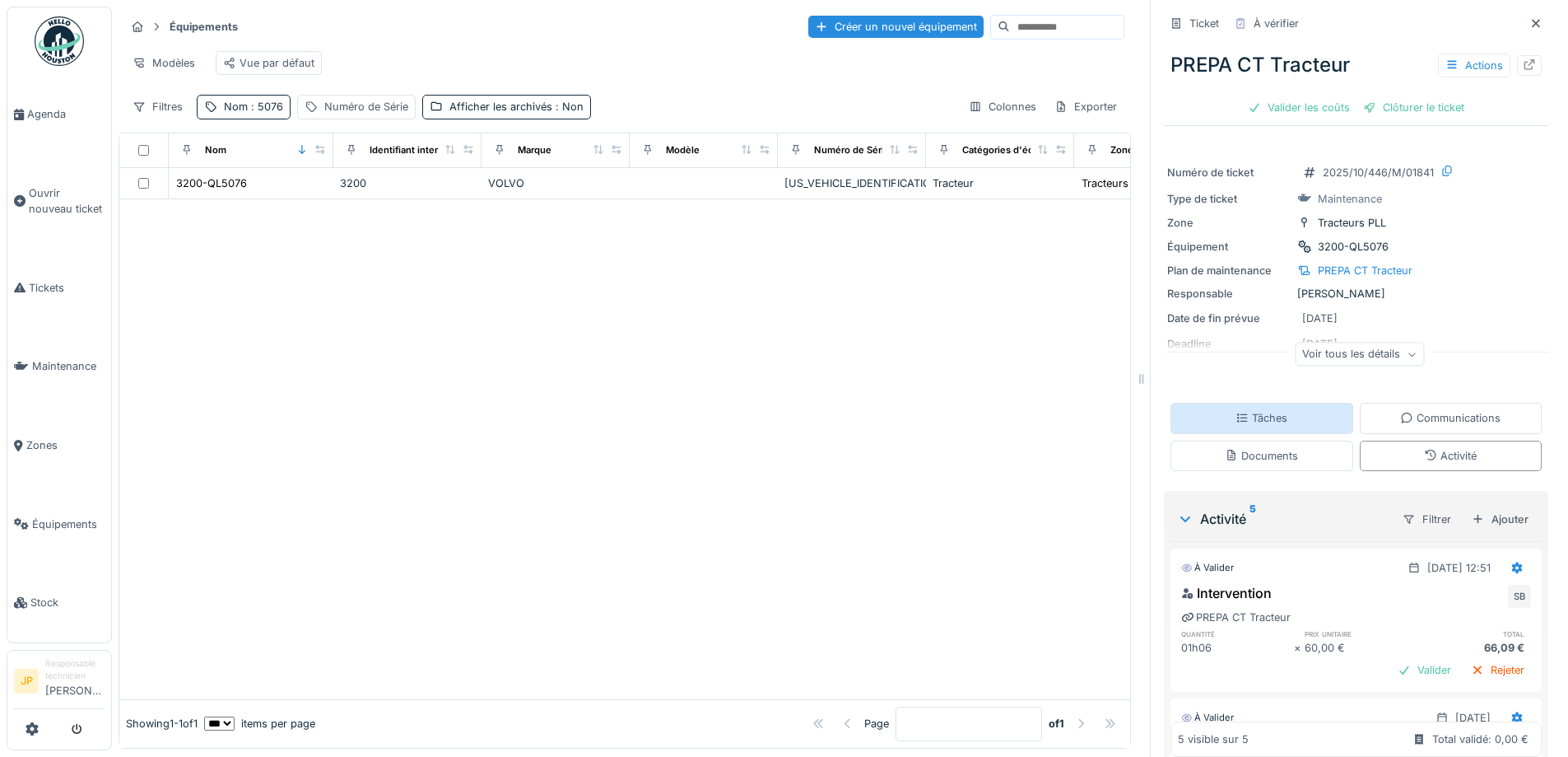
click at [1275, 416] on div "Tâches" at bounding box center [1261, 418] width 183 height 31
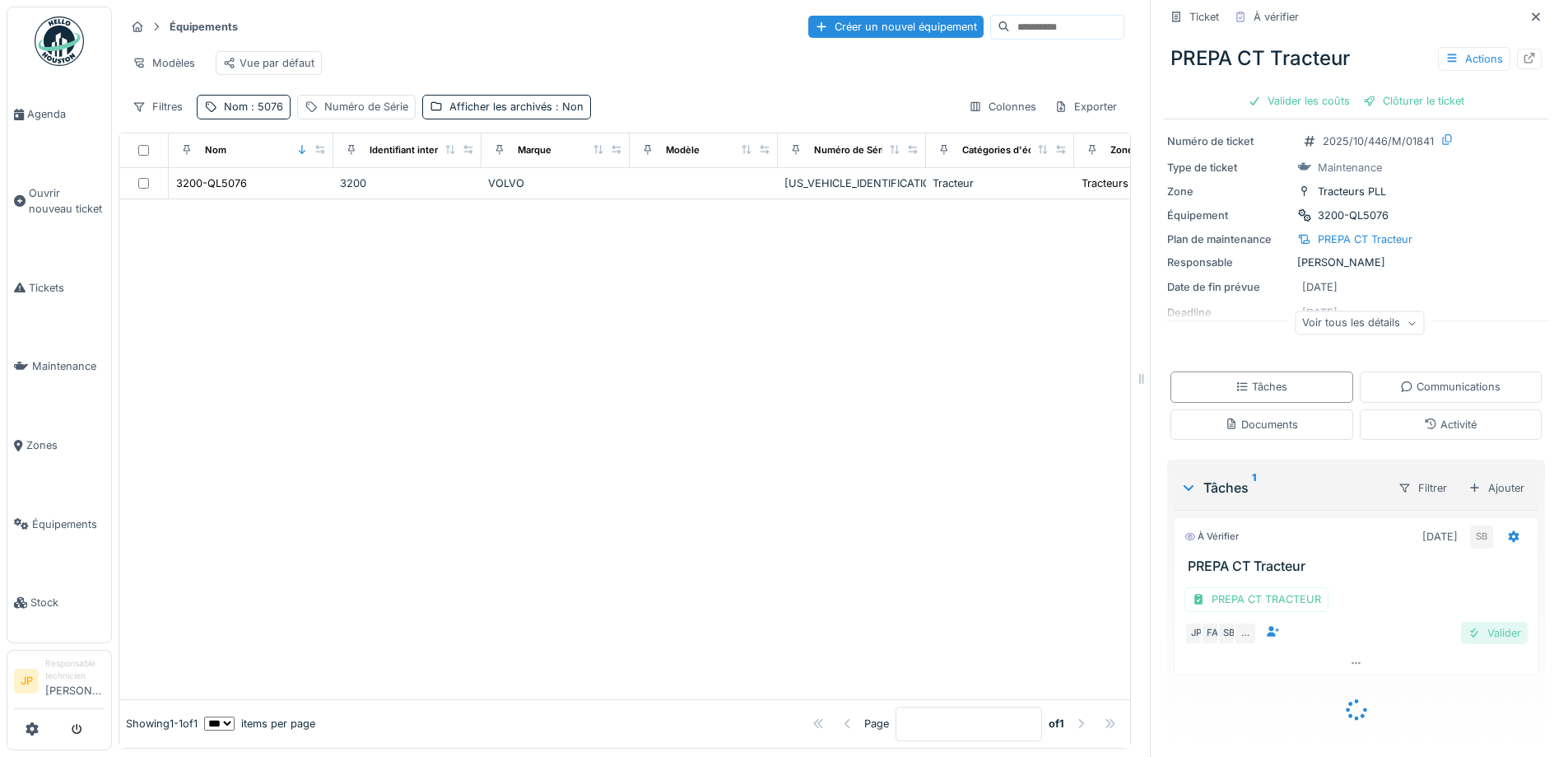
click at [1481, 635] on div "Valider" at bounding box center [1494, 633] width 67 height 23
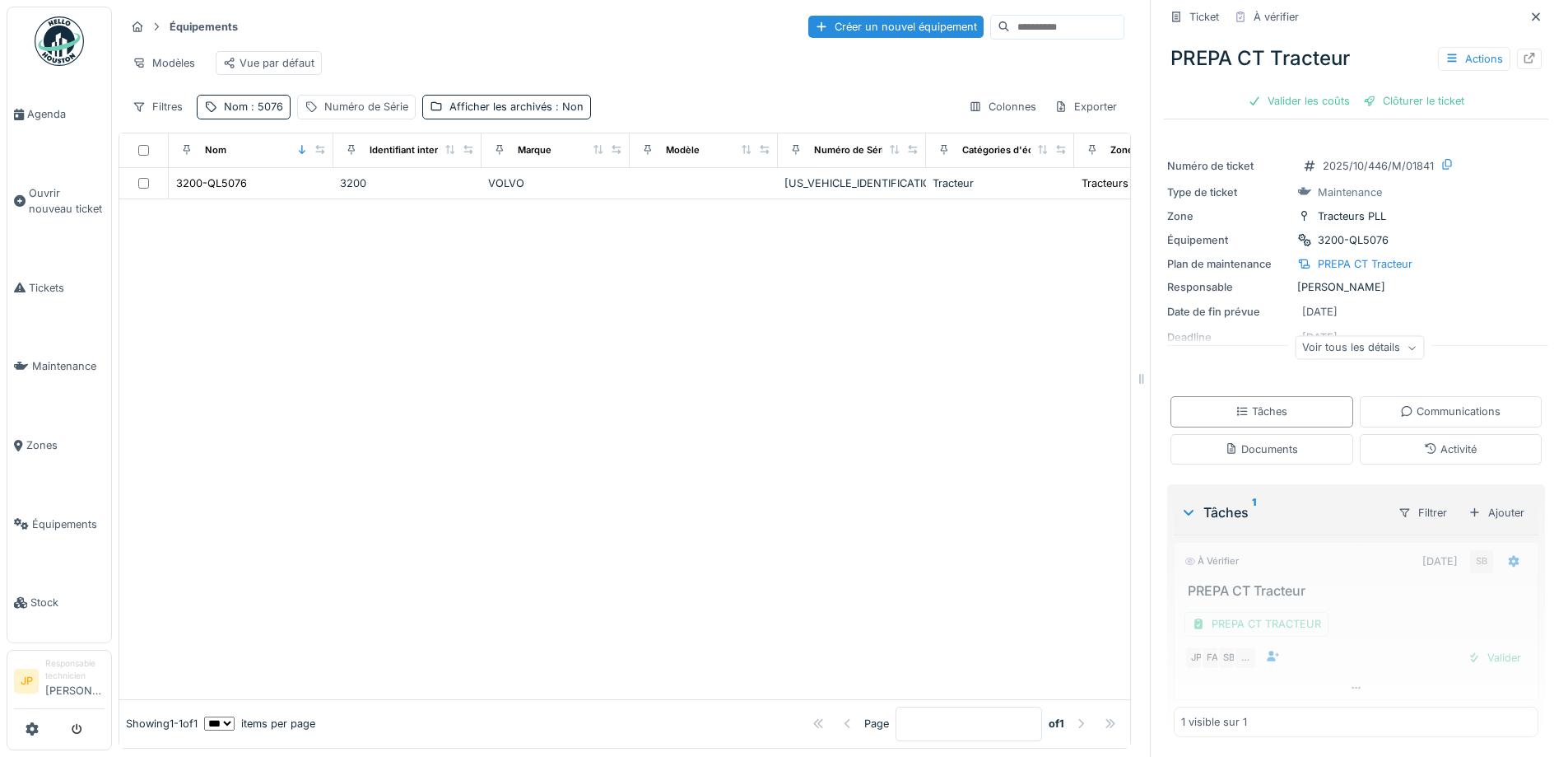
scroll to position [0, 0]
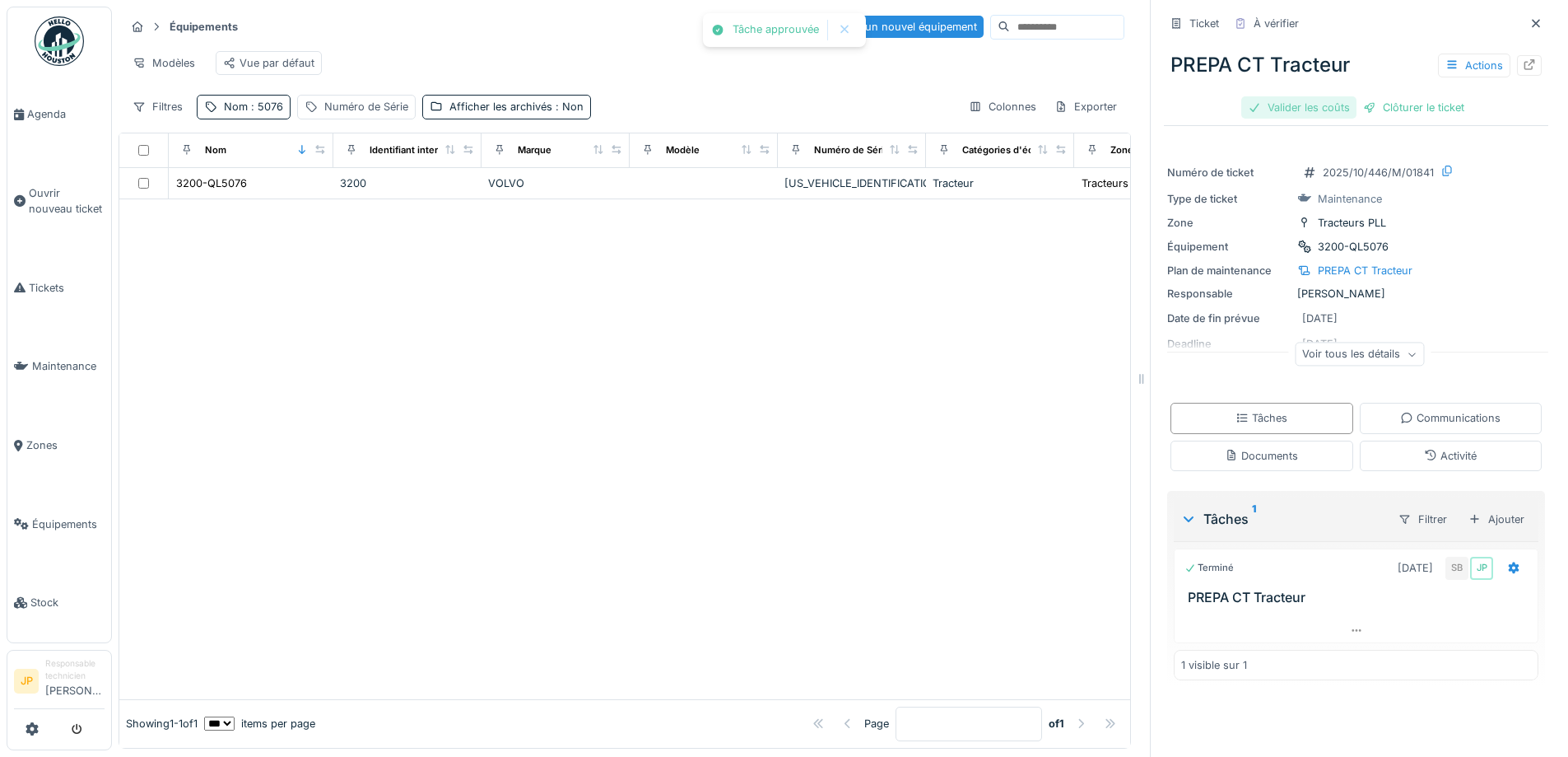
click at [1283, 110] on div "Valider les coûts" at bounding box center [1299, 107] width 115 height 23
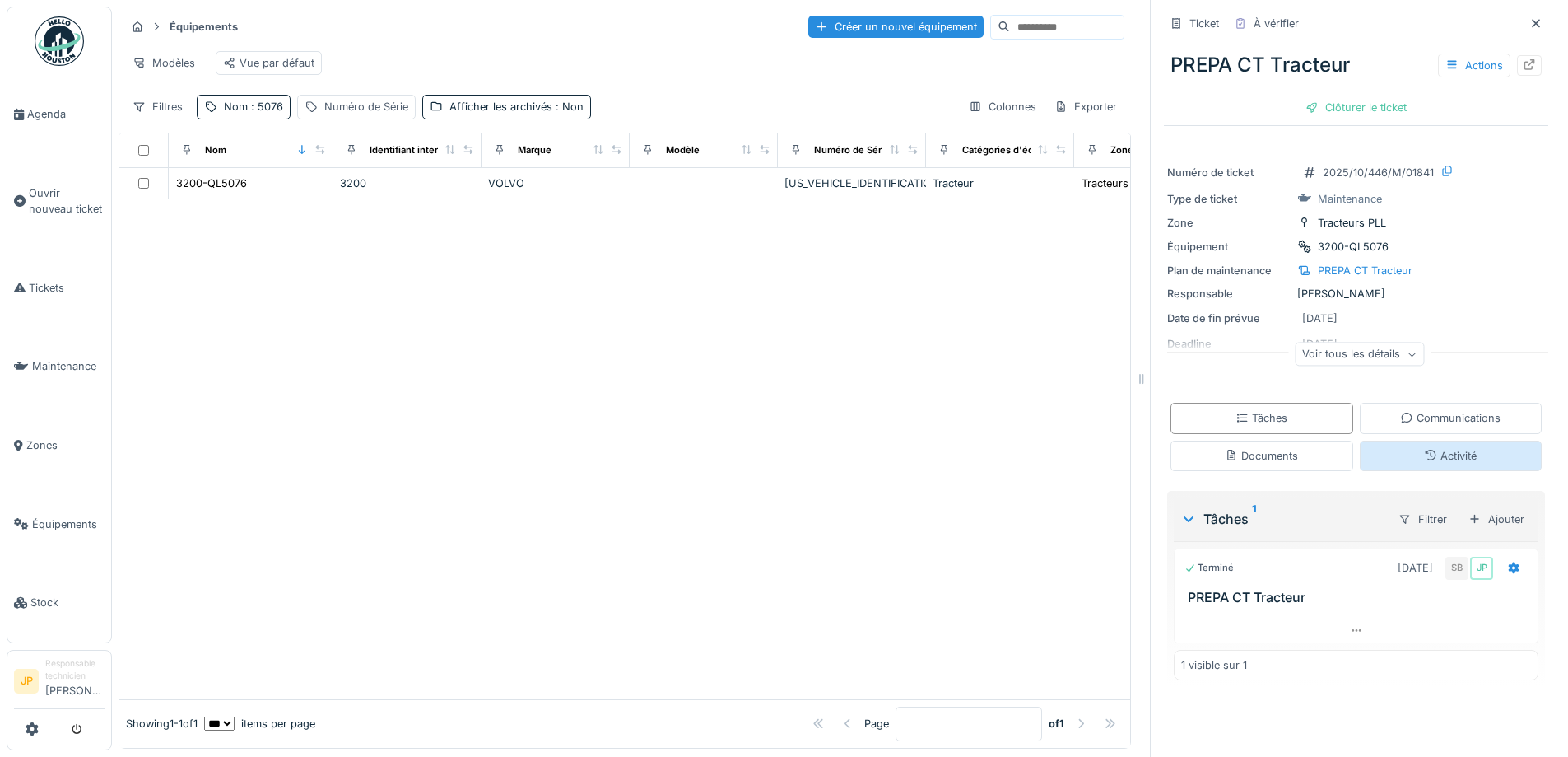
click at [1420, 468] on div "Activité" at bounding box center [1451, 456] width 183 height 31
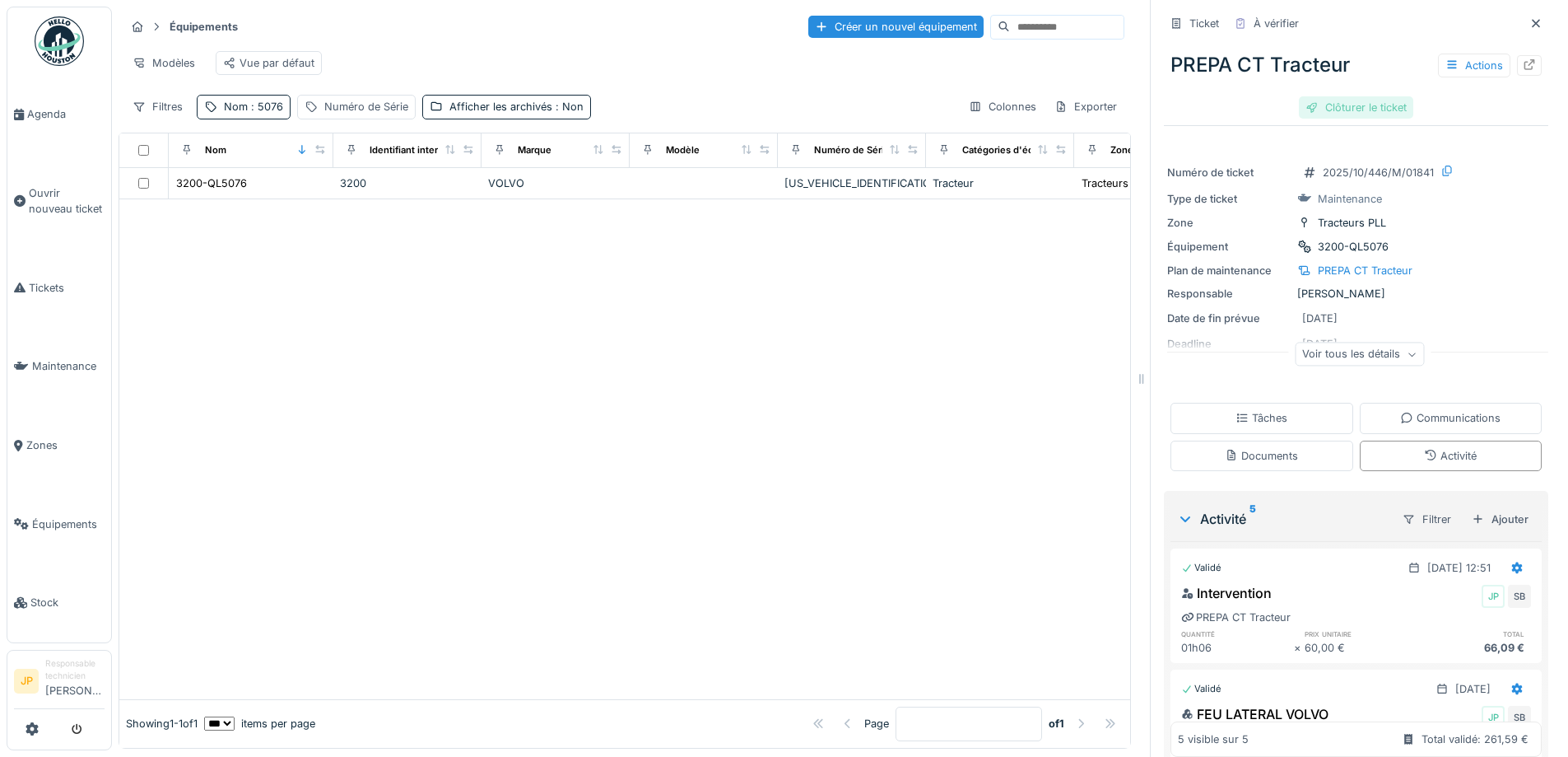
click at [1346, 96] on div "Clôturer le ticket" at bounding box center [1356, 107] width 114 height 23
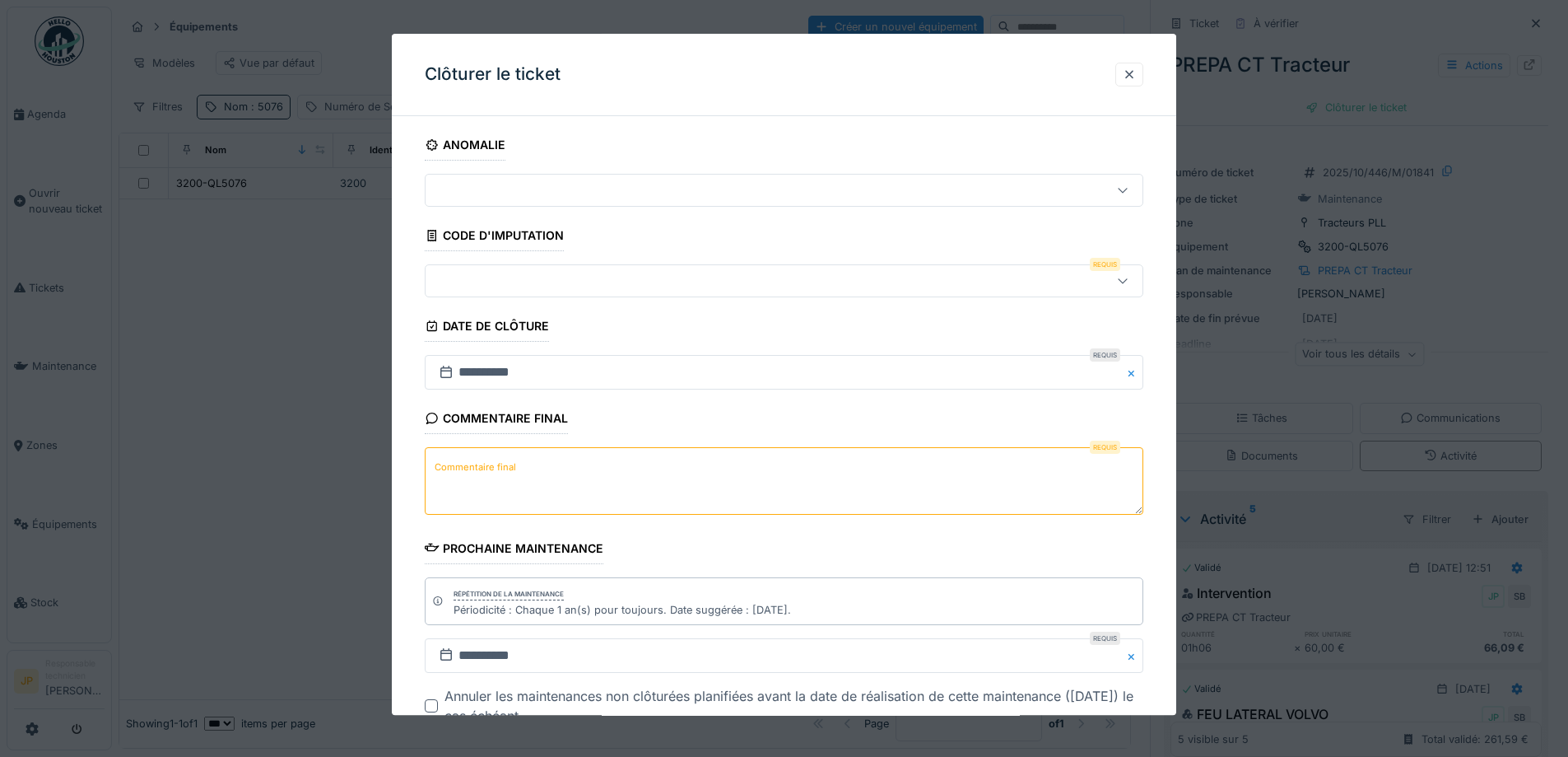
click at [526, 469] on textarea "Commentaire final" at bounding box center [784, 482] width 719 height 68
type textarea "**"
click at [519, 266] on div at bounding box center [784, 282] width 719 height 33
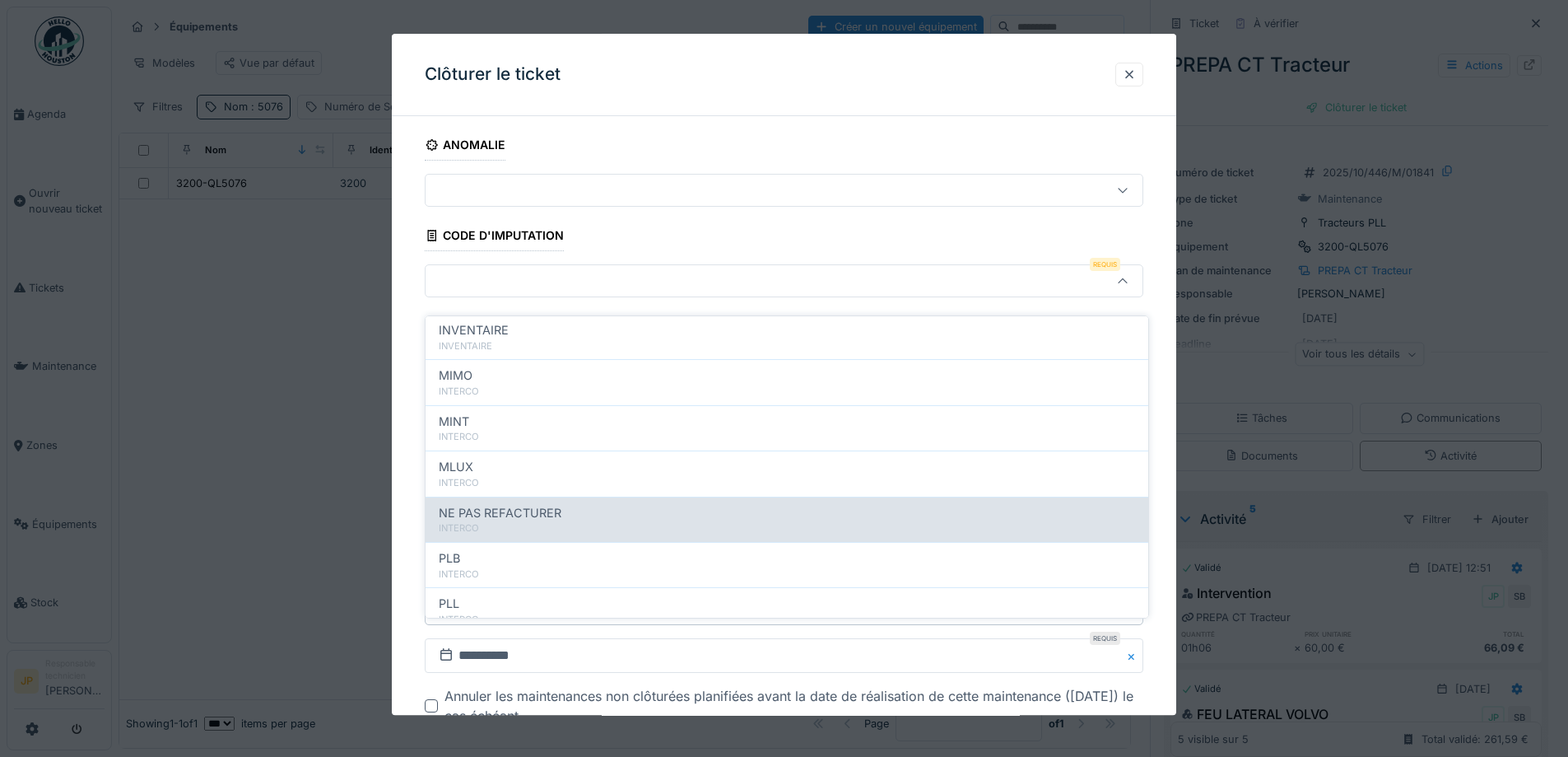
scroll to position [180, 0]
click at [538, 522] on div "INTERCO" at bounding box center [787, 529] width 696 height 14
type input "***"
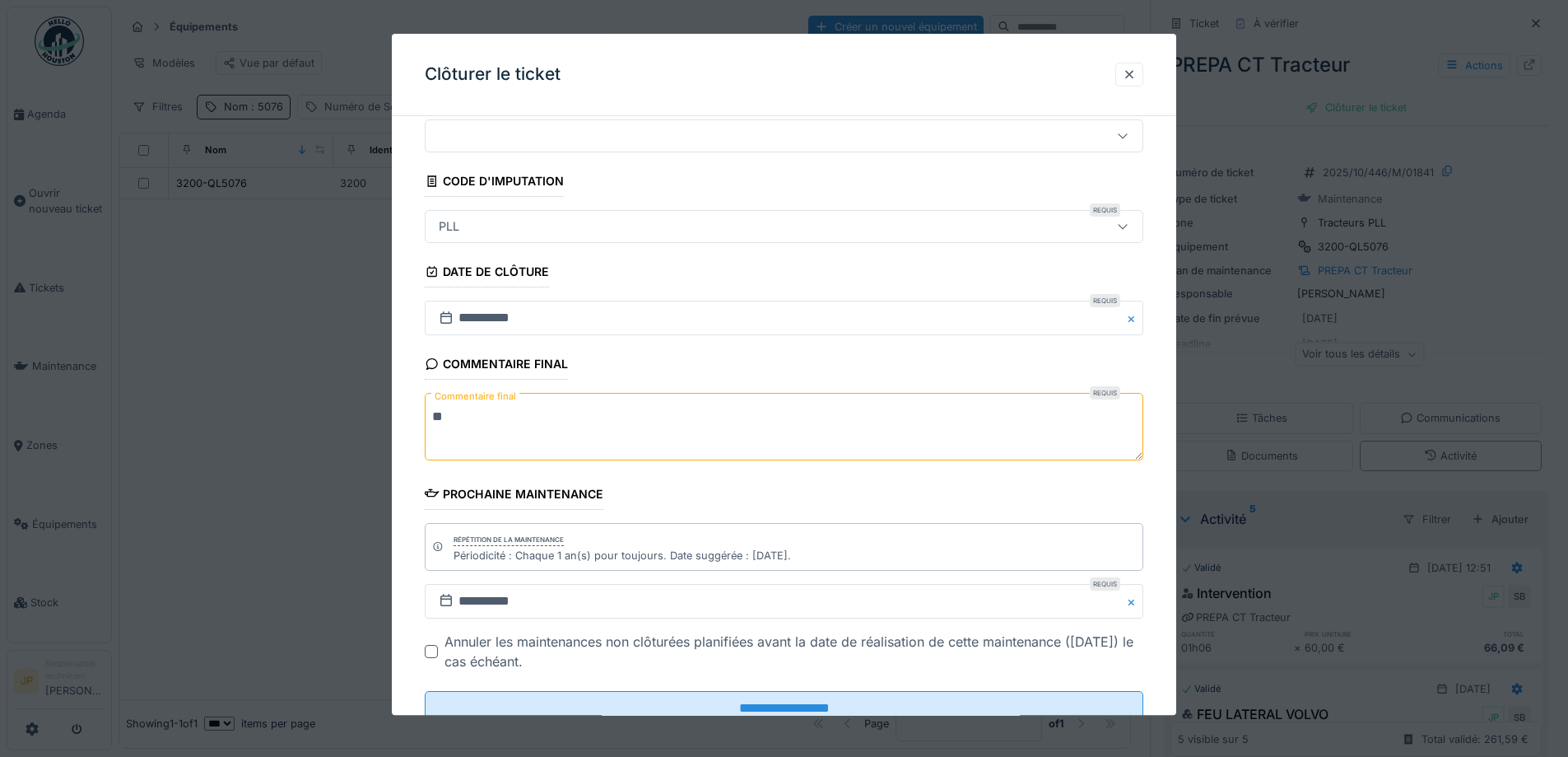
scroll to position [112, 0]
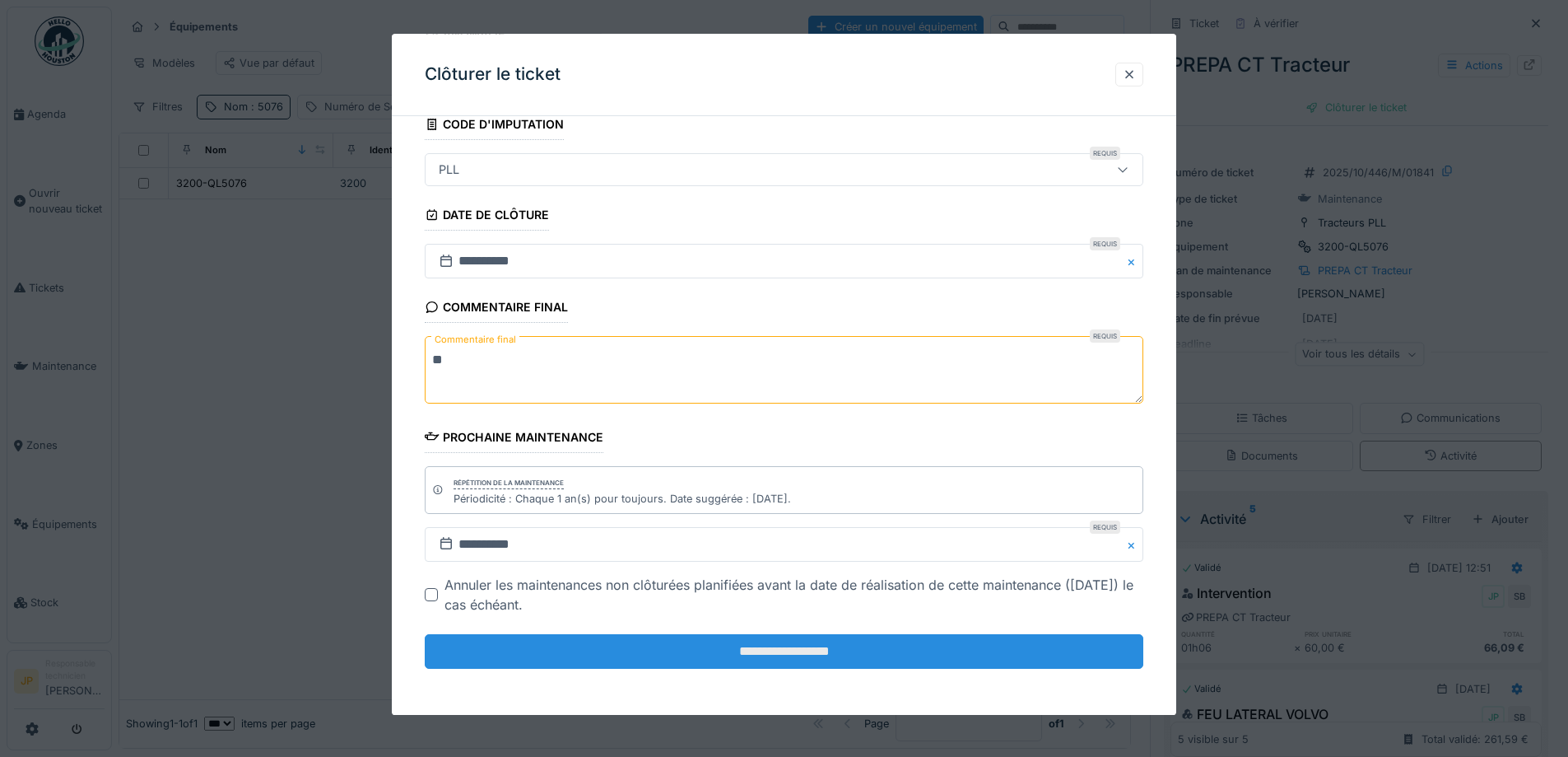
click at [779, 655] on input "**********" at bounding box center [784, 652] width 719 height 34
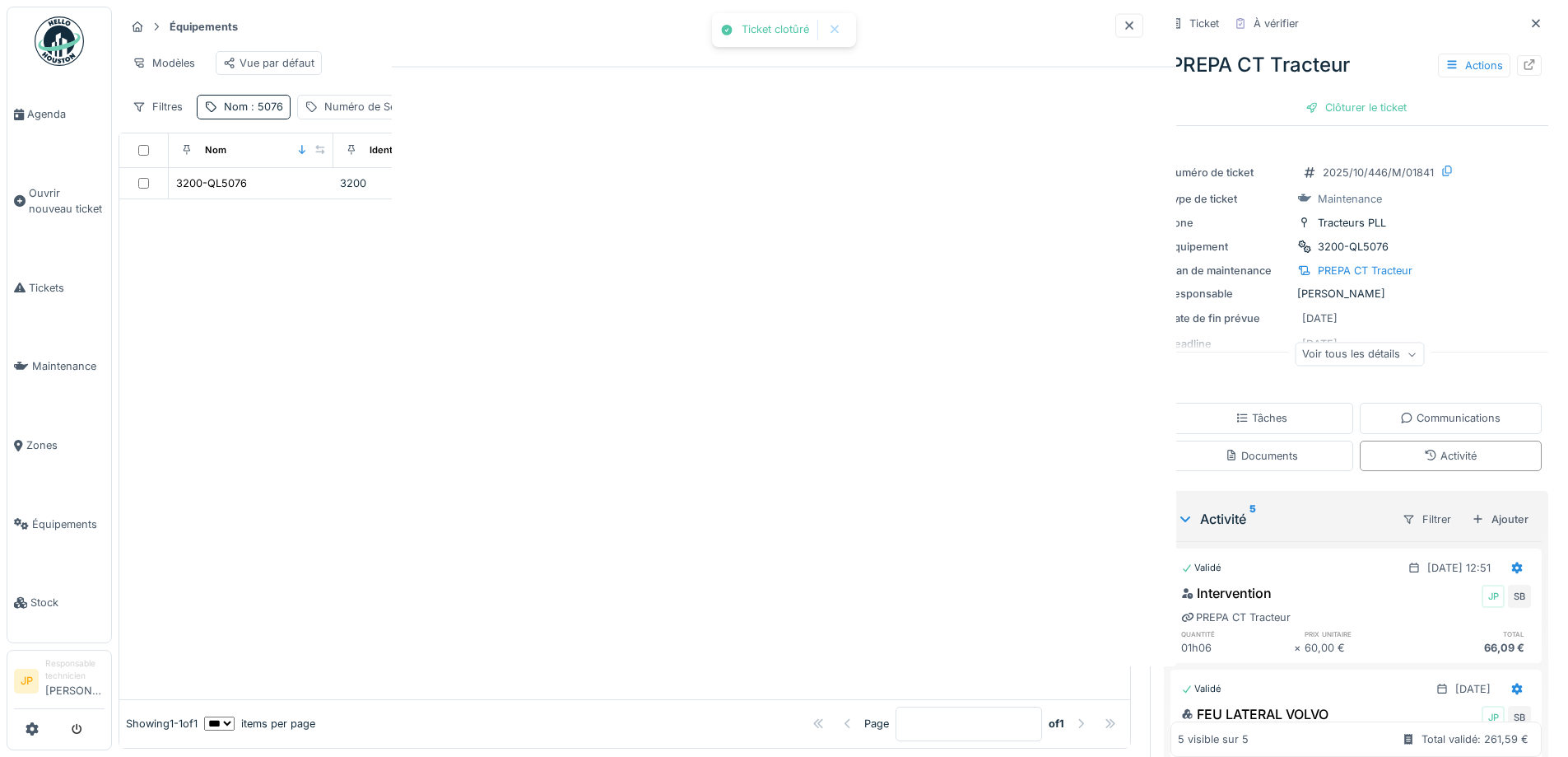
scroll to position [0, 0]
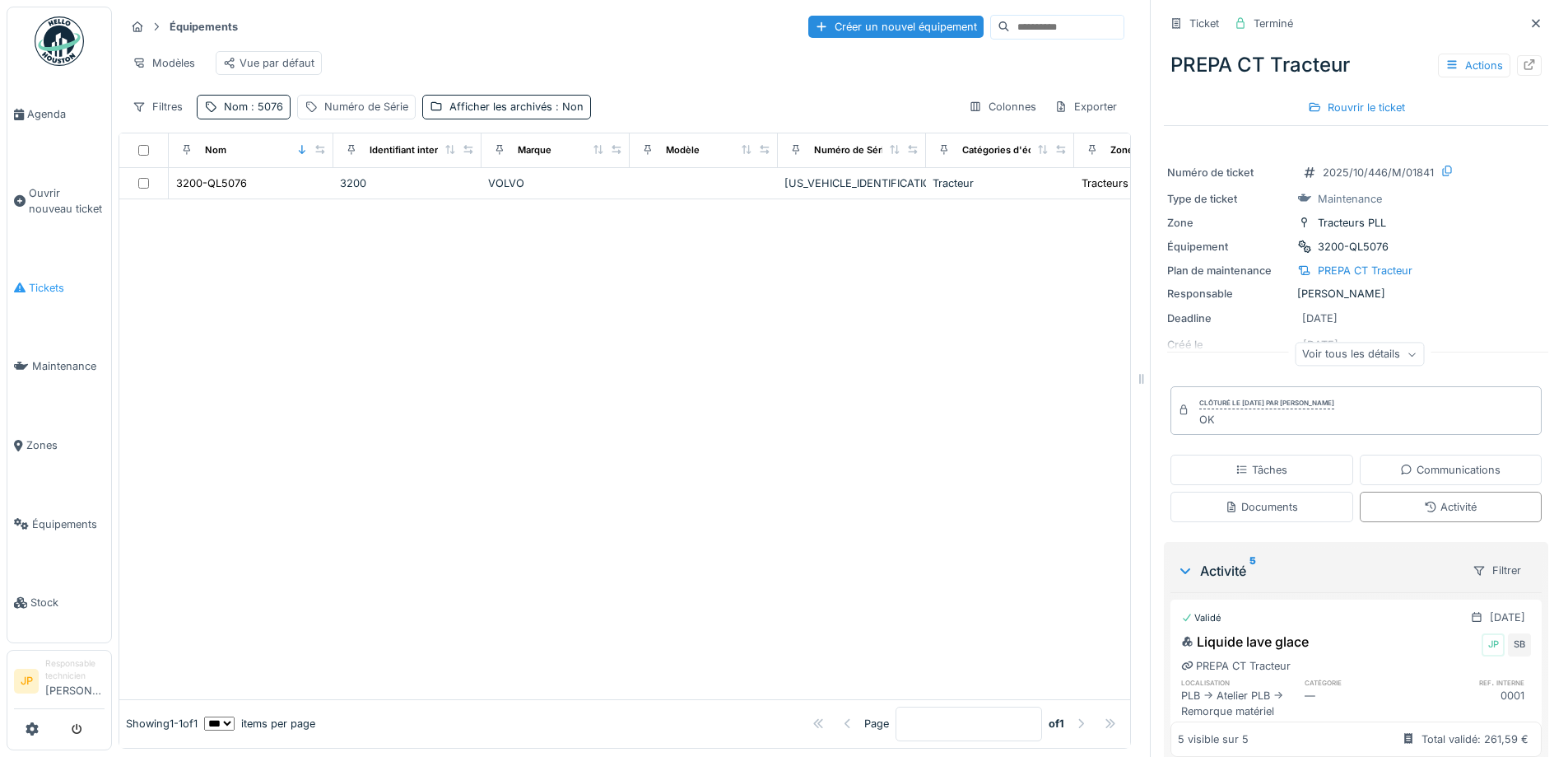
click at [59, 283] on span "Tickets" at bounding box center [67, 287] width 76 height 15
